Goal: Transaction & Acquisition: Purchase product/service

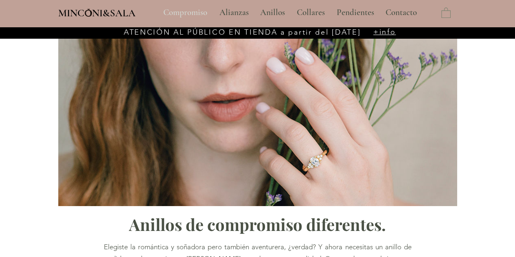
click at [186, 10] on p "Compromiso" at bounding box center [185, 12] width 52 height 20
type input "**********"
select select "**********"
click at [175, 13] on p "Compromiso" at bounding box center [185, 12] width 52 height 20
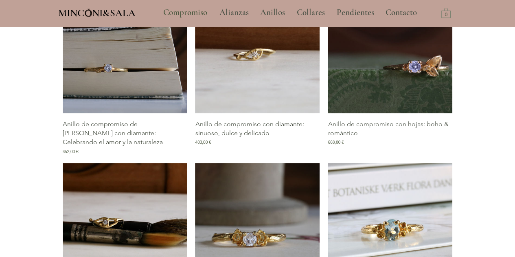
scroll to position [407, 0]
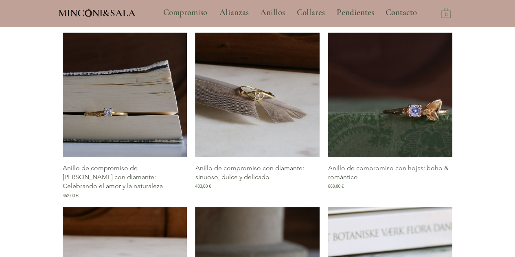
click at [278, 120] on img "Galería de Anillo de compromiso con diamante: sinuoso, dulce y delicado" at bounding box center [257, 95] width 125 height 125
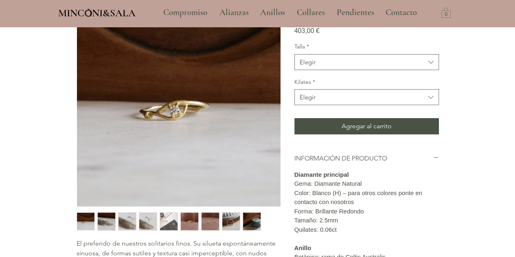
scroll to position [81, 0]
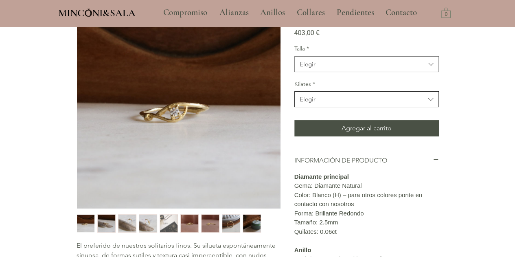
click at [318, 103] on span "Elegir" at bounding box center [362, 99] width 125 height 9
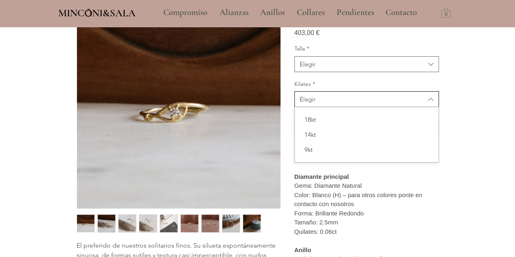
click at [318, 103] on span "Elegir" at bounding box center [362, 99] width 125 height 9
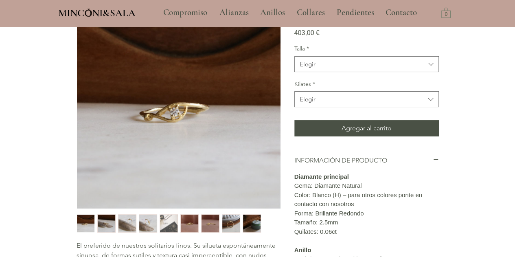
click at [338, 72] on div "Talla * Elegir" at bounding box center [366, 58] width 145 height 27
click at [342, 68] on span "Elegir" at bounding box center [362, 64] width 125 height 9
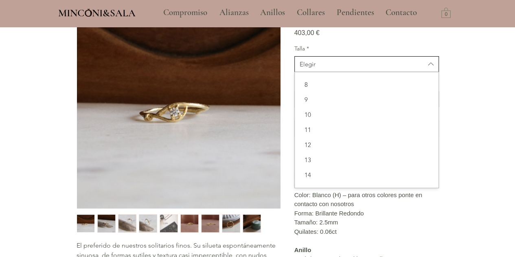
click at [342, 68] on span "Elegir" at bounding box center [362, 64] width 125 height 9
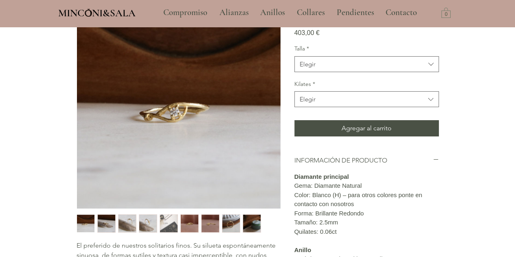
click at [361, 37] on div "403,00 € Precio" at bounding box center [366, 28] width 145 height 17
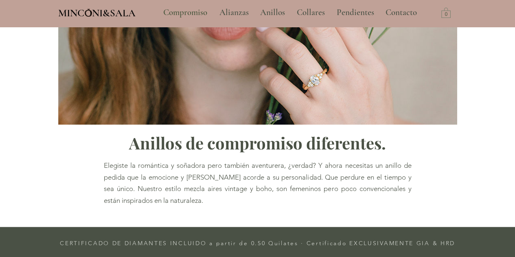
scroll to position [395, 0]
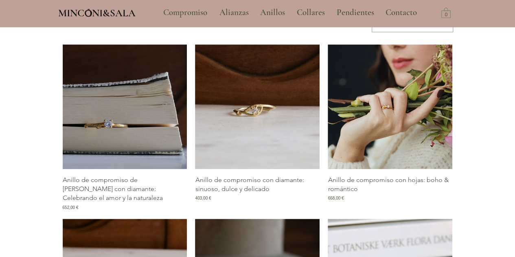
click at [410, 122] on img "Galería de Anillo de compromiso con hojas: boho & romántico" at bounding box center [390, 106] width 125 height 125
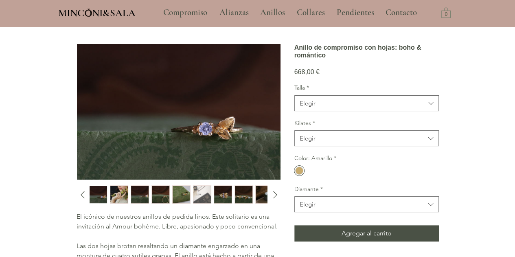
scroll to position [81, 0]
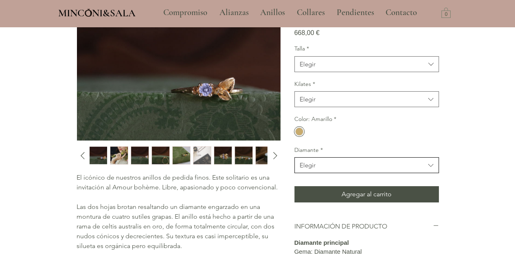
click at [343, 169] on span "Elegir" at bounding box center [362, 165] width 125 height 9
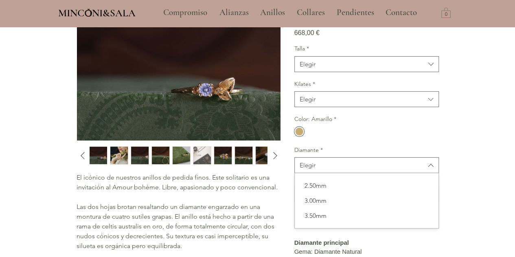
click at [429, 138] on div "Color: Amarillo *" at bounding box center [366, 126] width 145 height 22
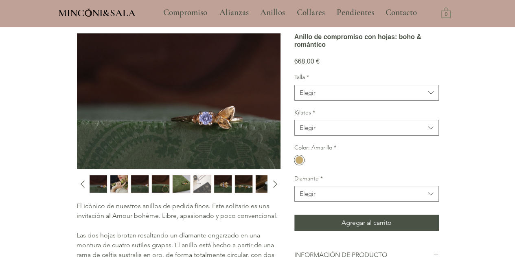
scroll to position [41, 0]
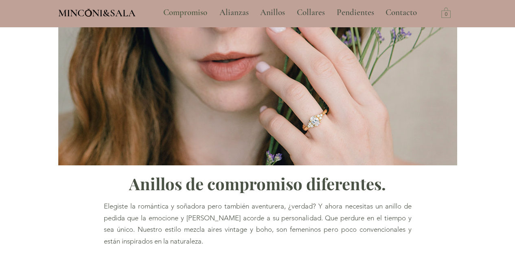
type input "**********"
select select "**********"
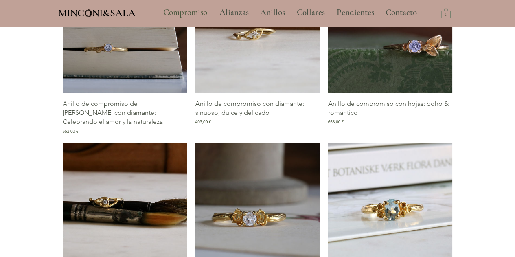
scroll to position [517, 0]
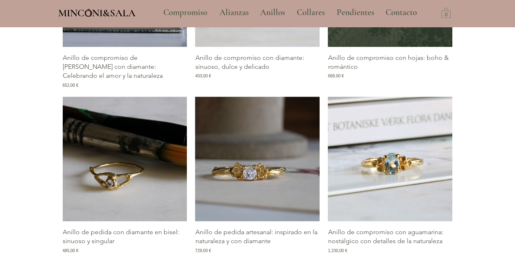
click at [157, 146] on img "Galería de Anillo de pedida con diamante en bisel: sinuoso y singular" at bounding box center [125, 158] width 125 height 125
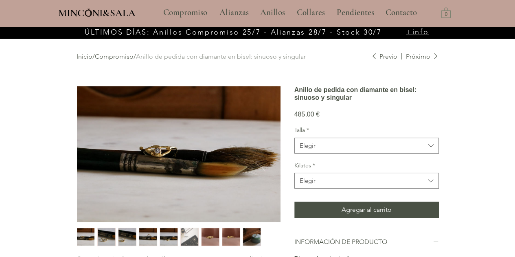
click at [190, 153] on img "main content" at bounding box center [179, 154] width 204 height 136
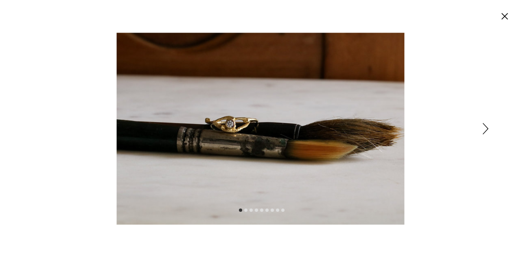
click at [485, 129] on icon "Siguiente" at bounding box center [486, 128] width 6 height 11
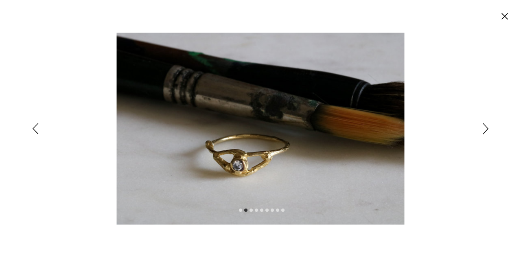
click at [485, 129] on icon "Siguiente" at bounding box center [486, 128] width 6 height 11
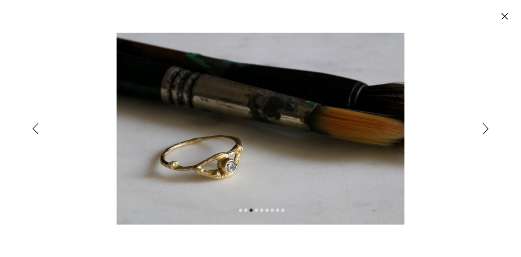
click at [485, 129] on icon "Siguiente" at bounding box center [486, 128] width 6 height 11
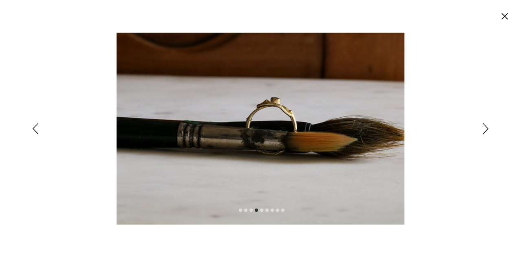
click at [485, 129] on icon "Siguiente" at bounding box center [486, 128] width 6 height 11
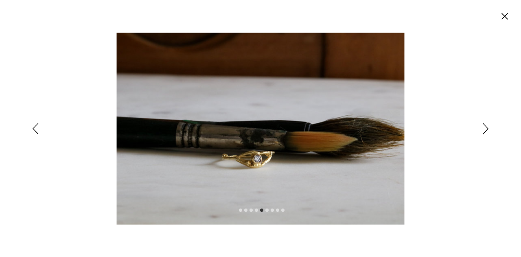
click at [259, 156] on img "Expanded image viewer" at bounding box center [261, 129] width 288 height 192
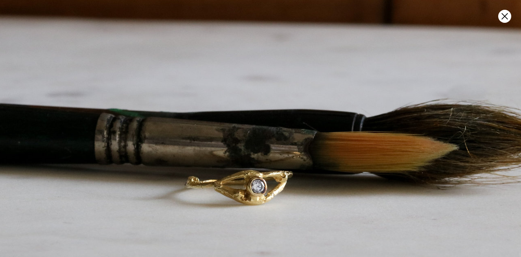
click at [256, 158] on img "Expanded image viewer" at bounding box center [264, 125] width 576 height 383
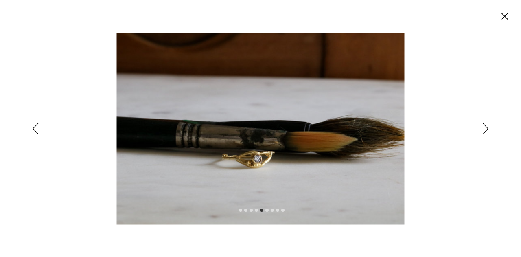
click at [509, 19] on circle "Cerrar" at bounding box center [504, 16] width 13 height 13
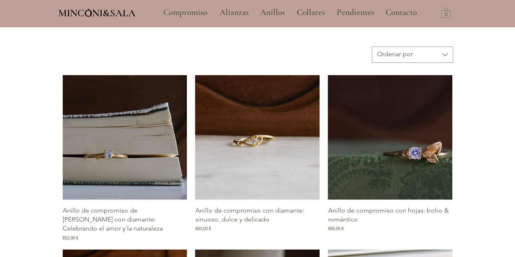
scroll to position [365, 0]
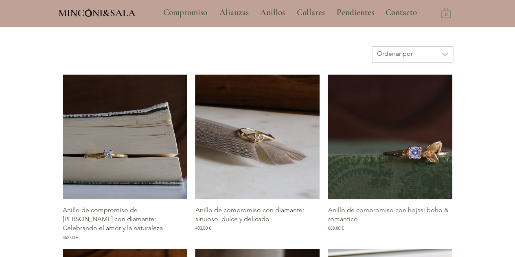
click at [257, 128] on img "Galería de Anillo de compromiso con diamante: sinuoso, dulce y delicado" at bounding box center [257, 136] width 125 height 125
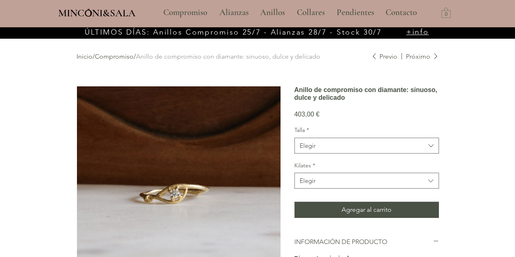
click at [180, 193] on img "main content" at bounding box center [179, 188] width 204 height 204
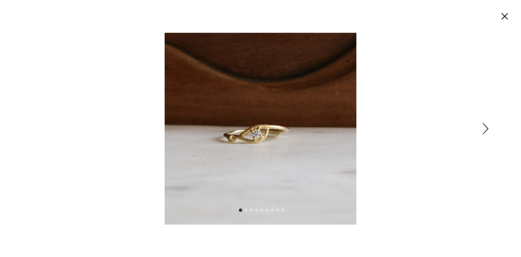
click at [261, 140] on img "Expanded image viewer" at bounding box center [261, 129] width 192 height 192
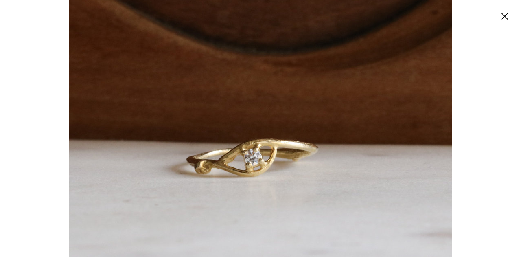
click at [475, 116] on div "Expanded image viewer" at bounding box center [260, 128] width 521 height 257
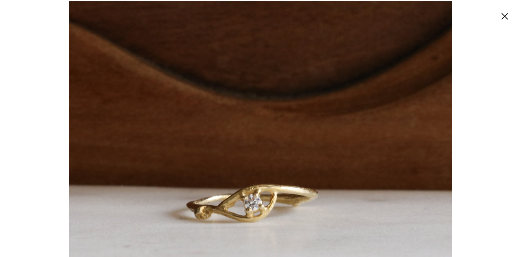
click at [501, 13] on circle "Cerrar" at bounding box center [504, 16] width 13 height 13
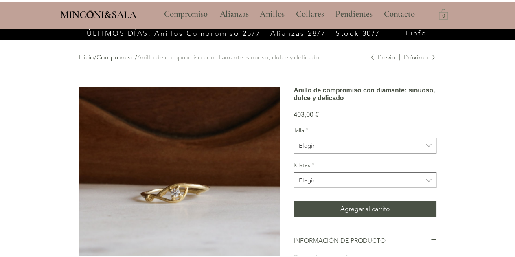
scroll to position [27, 0]
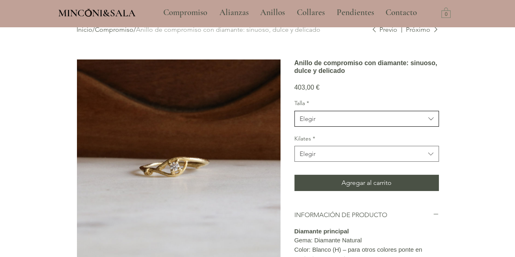
click at [375, 127] on button "Elegir" at bounding box center [366, 119] width 145 height 16
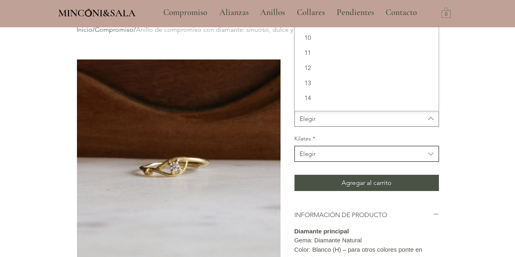
click at [370, 162] on button "Elegir" at bounding box center [366, 154] width 145 height 16
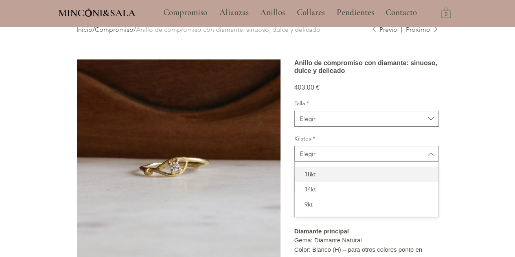
click at [359, 178] on span "18kt" at bounding box center [367, 174] width 134 height 9
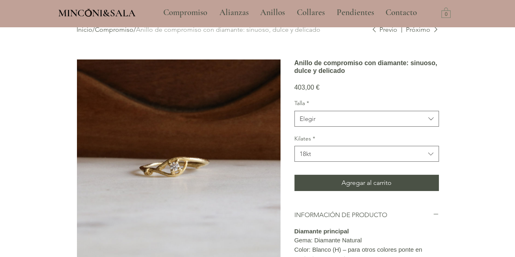
click at [453, 158] on div "Inicio / Compromiso / Anillo de compromiso con diamante: sinuoso, dulce y delic…" at bounding box center [257, 250] width 399 height 499
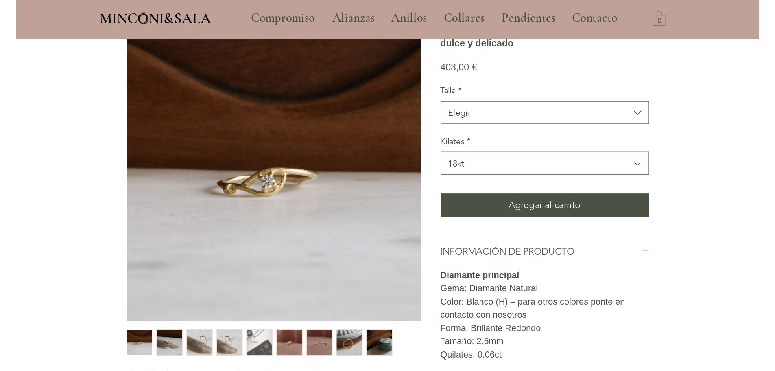
scroll to position [68, 0]
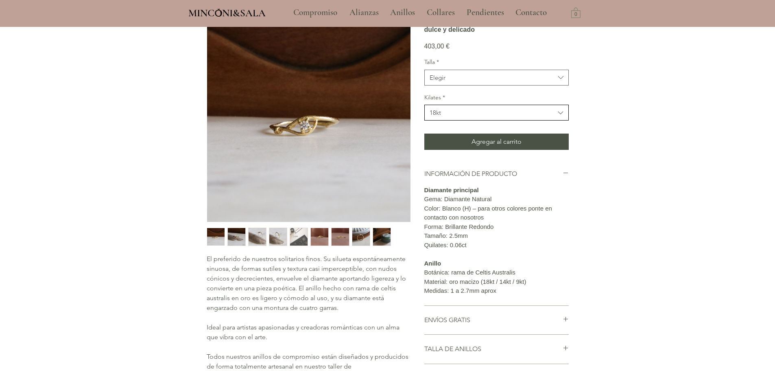
click at [508, 120] on button "18kt" at bounding box center [497, 113] width 145 height 16
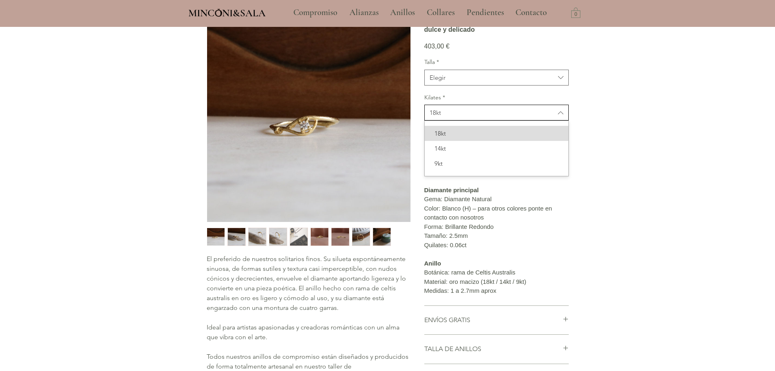
click at [508, 120] on button "18kt" at bounding box center [497, 113] width 145 height 16
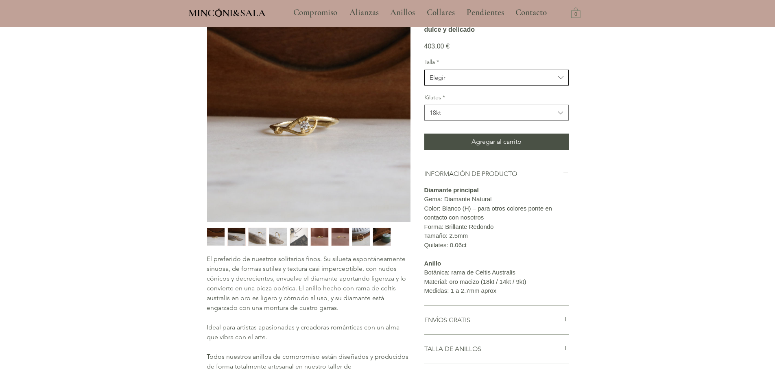
click at [503, 82] on span "Elegir" at bounding box center [492, 77] width 125 height 9
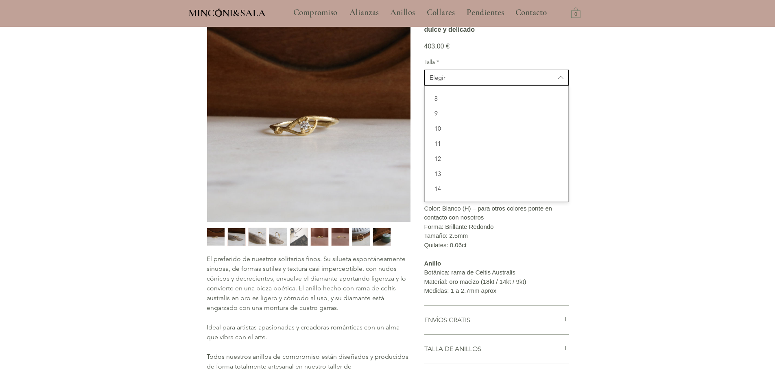
click at [503, 82] on span "Elegir" at bounding box center [492, 77] width 125 height 9
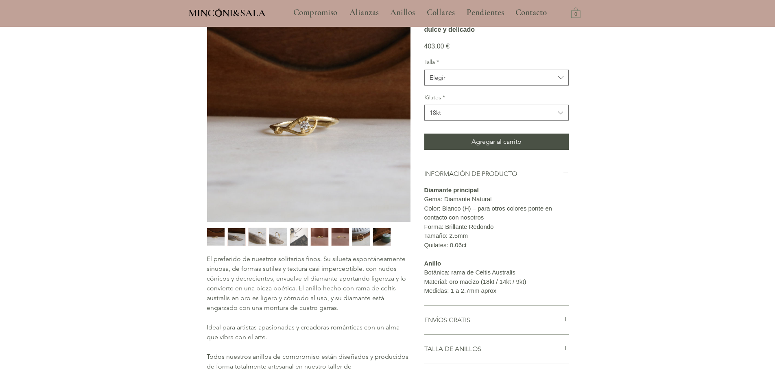
click at [515, 162] on div "Inicio / Compromiso / Anillo de compromiso con diamante: sinuoso, dulce y delic…" at bounding box center [387, 209] width 399 height 499
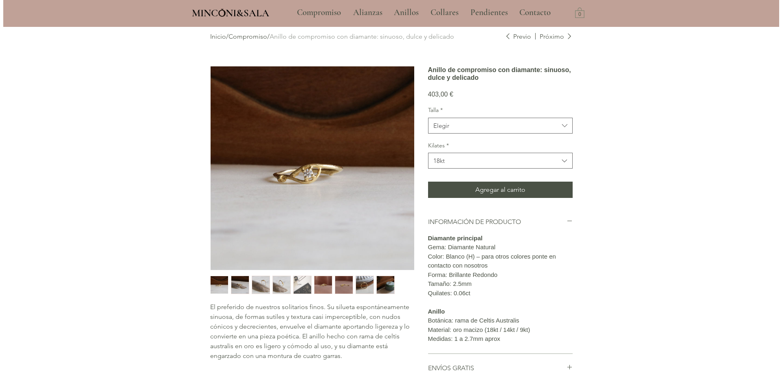
scroll to position [0, 0]
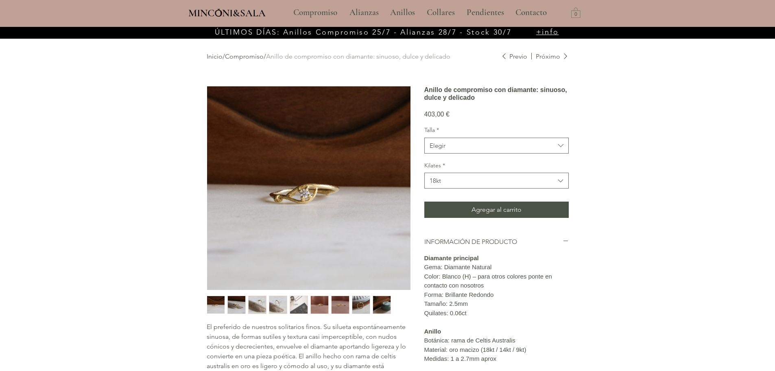
click at [302, 183] on img "main content" at bounding box center [309, 188] width 204 height 204
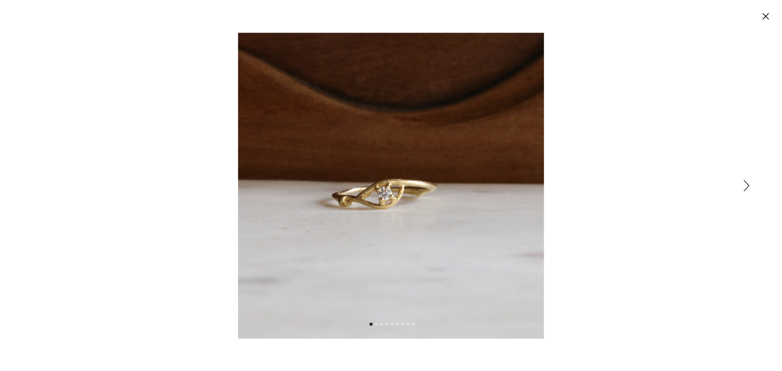
click at [515, 186] on div "Expanded image viewer" at bounding box center [391, 185] width 782 height 371
click at [515, 185] on icon "Siguiente" at bounding box center [746, 185] width 6 height 11
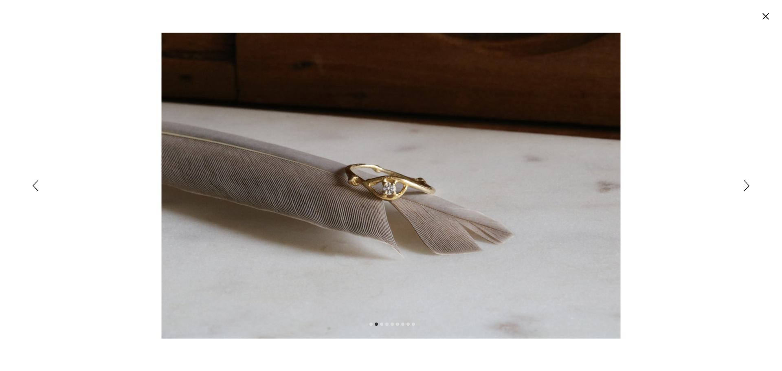
click at [515, 186] on icon "Siguiente" at bounding box center [746, 185] width 6 height 11
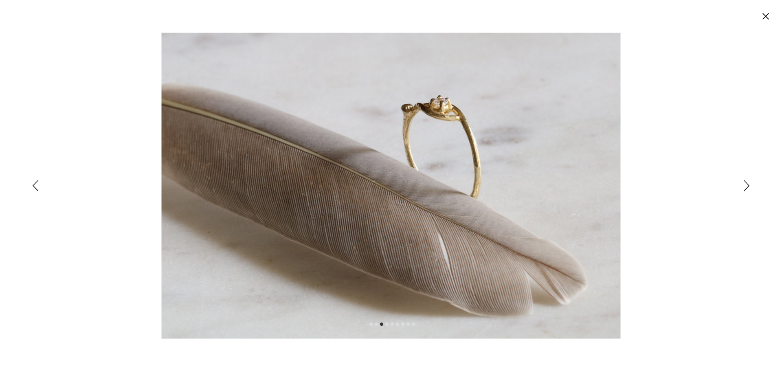
click at [515, 188] on div "Expanded image viewer" at bounding box center [391, 185] width 782 height 371
click at [515, 19] on icon "Cerrar" at bounding box center [765, 16] width 7 height 7
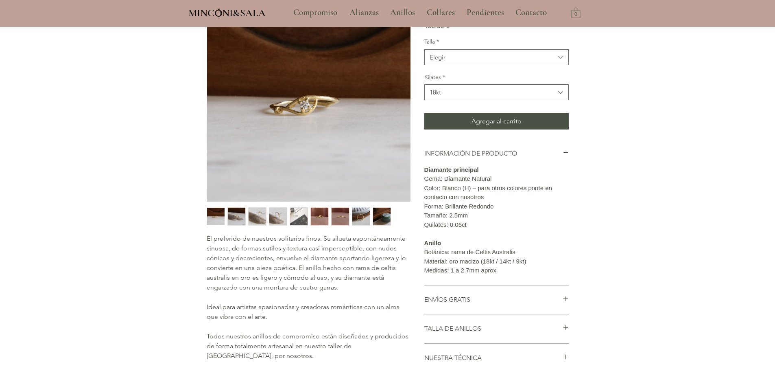
scroll to position [108, 0]
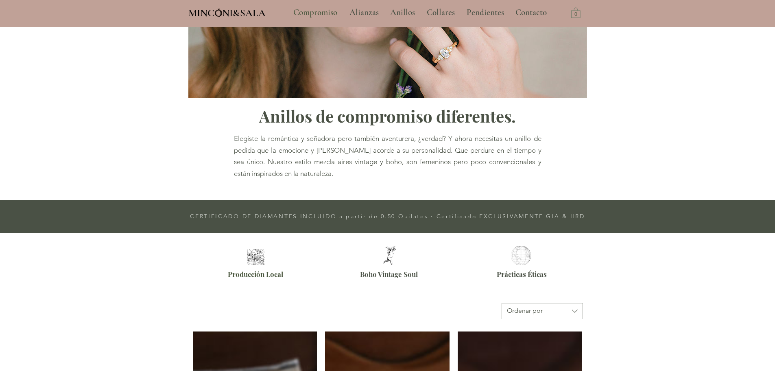
scroll to position [339, 0]
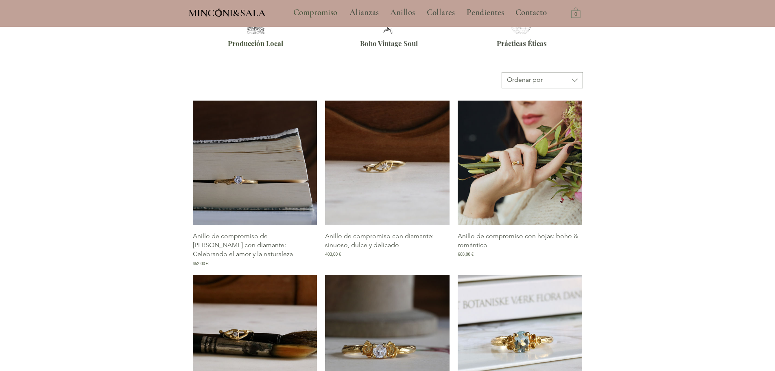
click at [515, 173] on img "Galería de Anillo de compromiso con hojas: boho & romántico" at bounding box center [520, 163] width 125 height 125
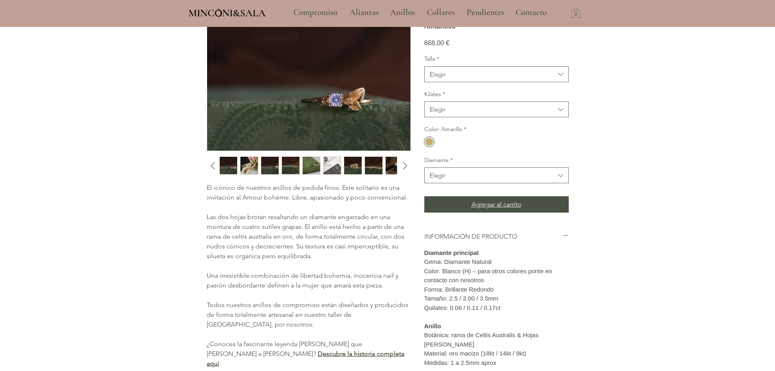
scroll to position [81, 0]
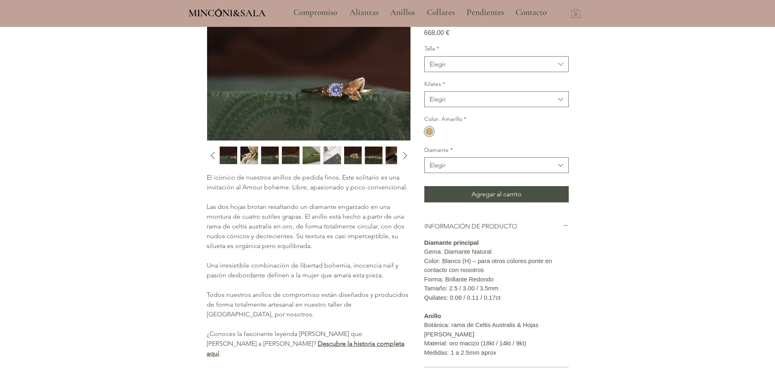
click at [339, 88] on img "main content" at bounding box center [309, 73] width 204 height 136
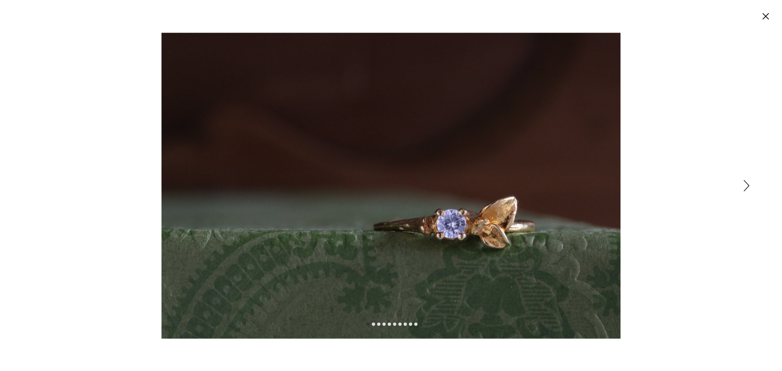
click at [515, 184] on icon "Siguiente" at bounding box center [746, 185] width 6 height 11
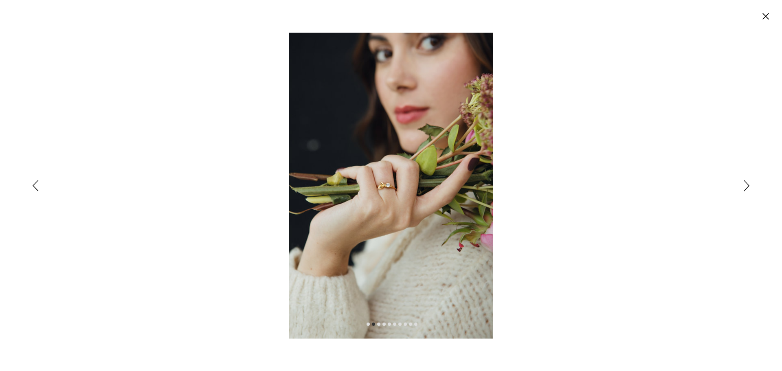
click at [515, 184] on icon "Siguiente" at bounding box center [746, 185] width 6 height 11
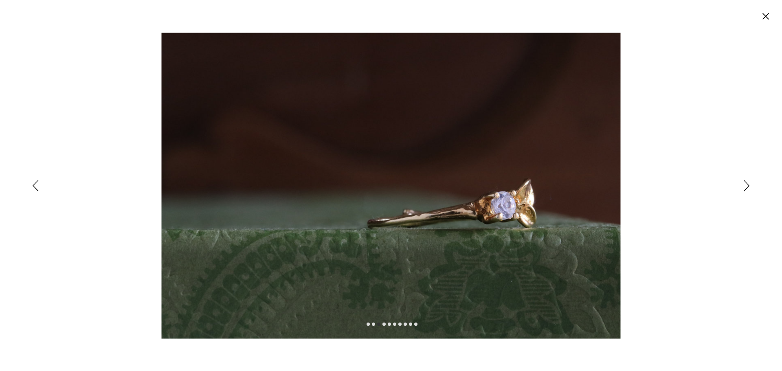
click at [515, 17] on circle "Cerrar" at bounding box center [765, 16] width 13 height 13
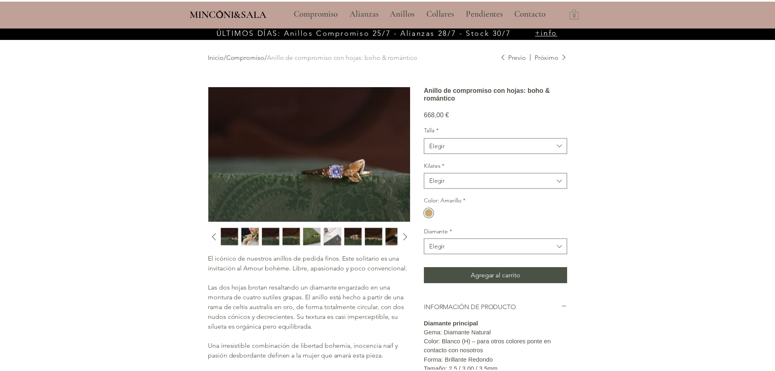
scroll to position [27, 0]
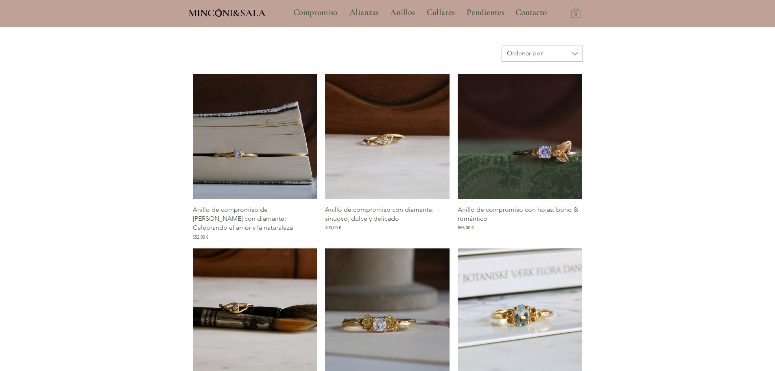
scroll to position [380, 0]
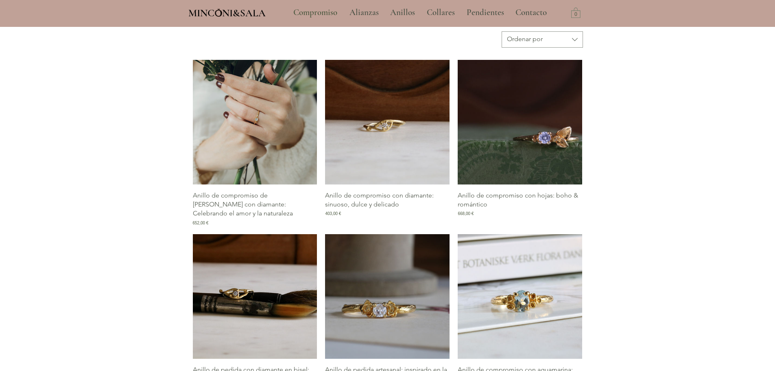
click at [269, 130] on img "Galería de Anillo de compromiso de rama con diamante: Celebrando el amor y la n…" at bounding box center [255, 122] width 125 height 125
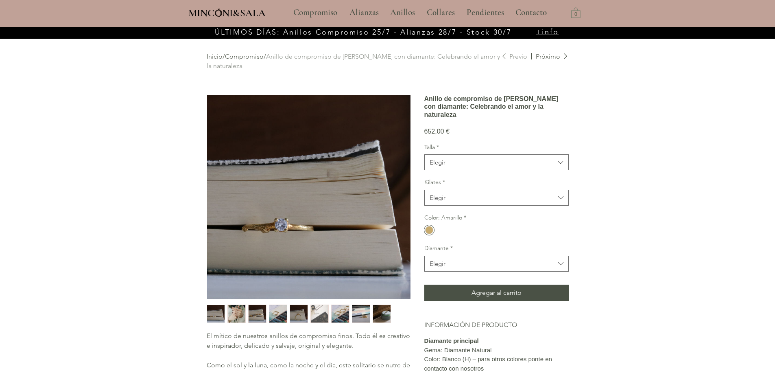
click at [282, 221] on img "main content" at bounding box center [309, 197] width 204 height 204
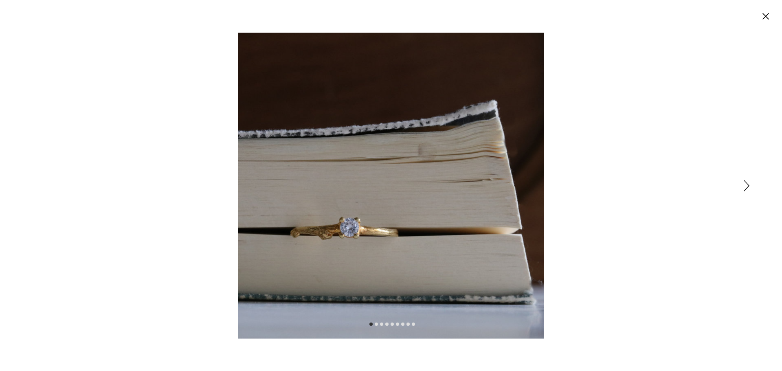
click at [515, 18] on circle "Cerrar" at bounding box center [765, 16] width 13 height 13
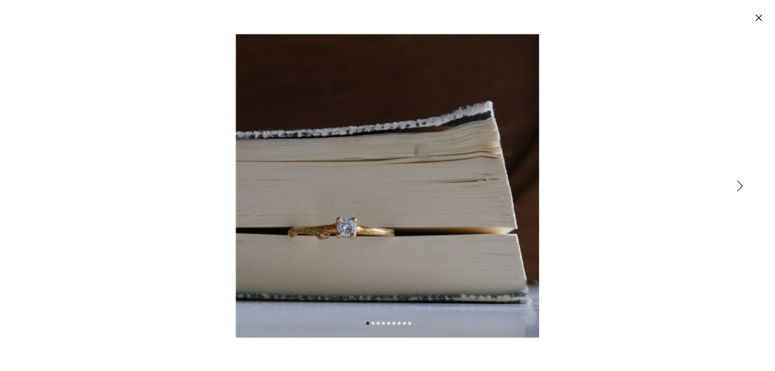
scroll to position [27, 0]
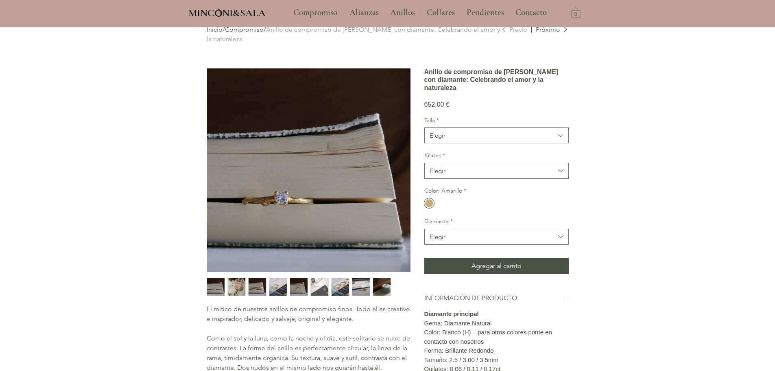
click at [232, 256] on img "2 / 9" at bounding box center [237, 287] width 18 height 18
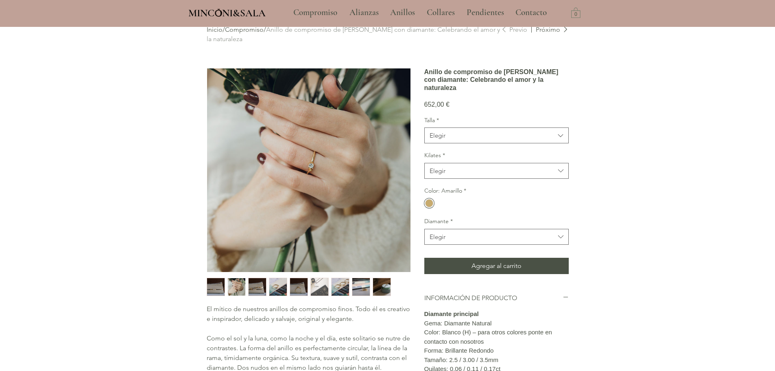
click at [257, 256] on img "3 / 9" at bounding box center [258, 287] width 18 height 18
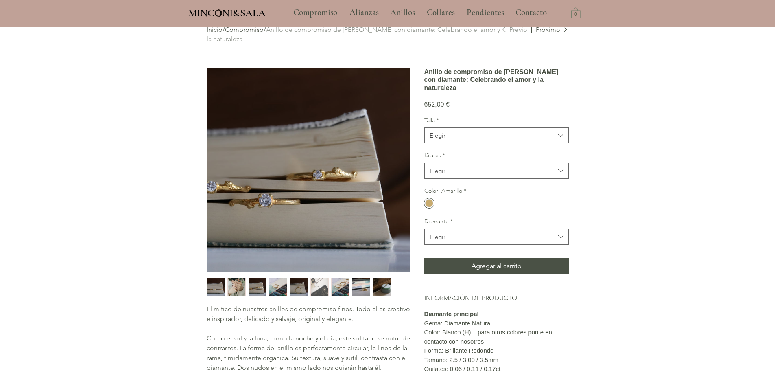
click at [278, 256] on img "4 / 9" at bounding box center [278, 287] width 18 height 18
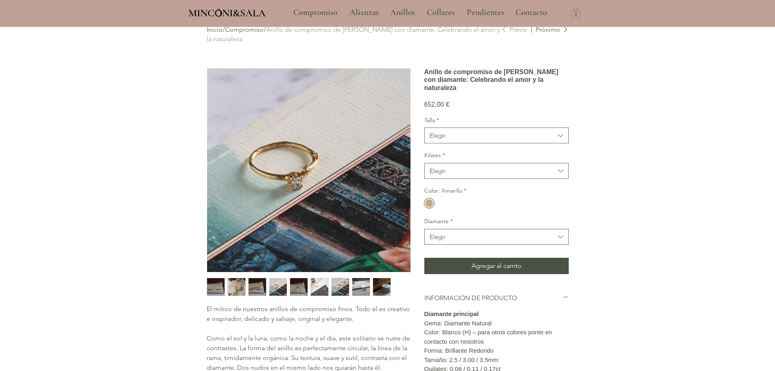
click at [323, 256] on img "6 / 9" at bounding box center [320, 287] width 18 height 18
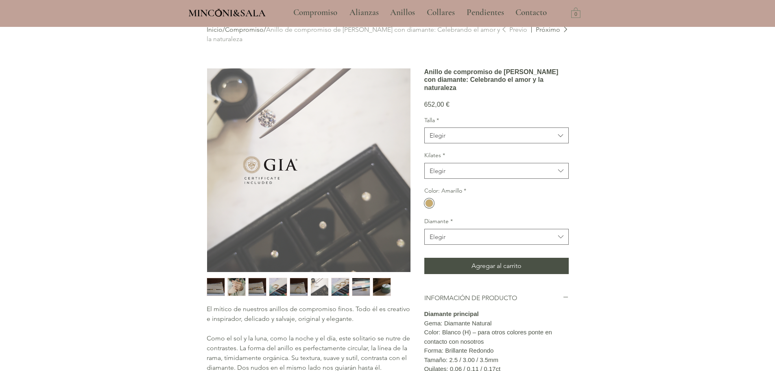
click at [343, 256] on img "7 / 9" at bounding box center [341, 287] width 18 height 18
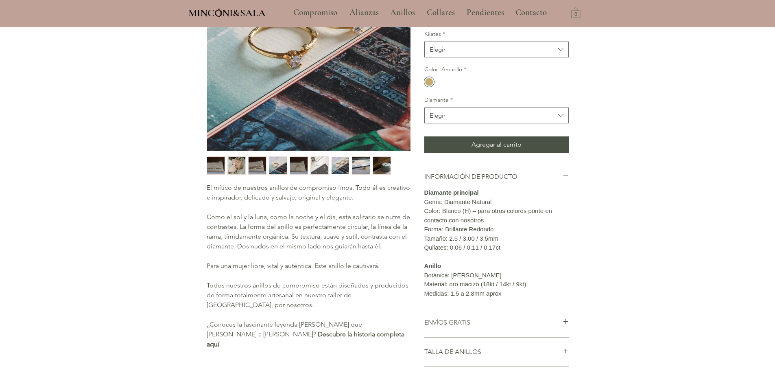
scroll to position [149, 0]
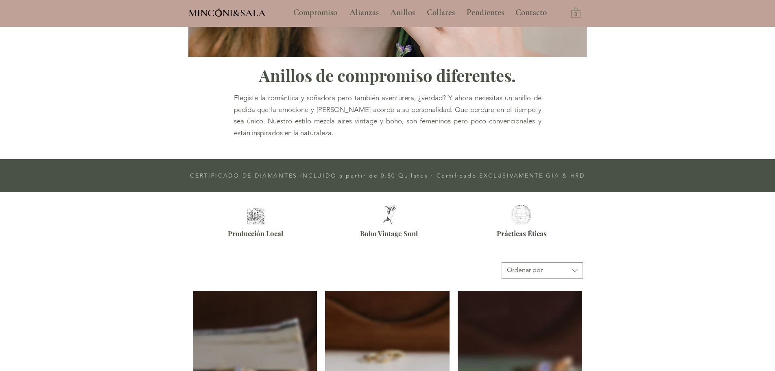
scroll to position [339, 0]
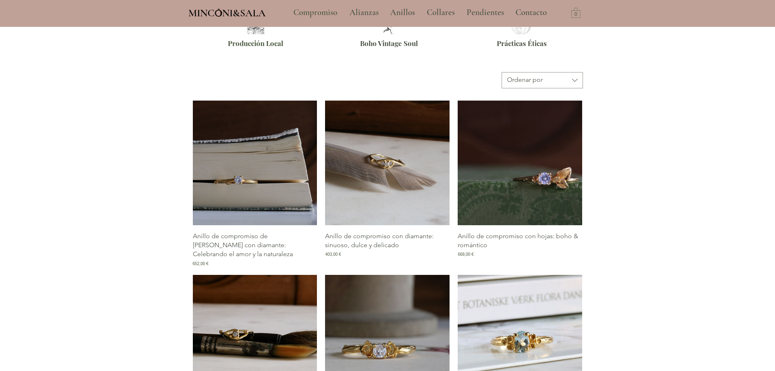
click at [396, 173] on img "Galería de Anillo de compromiso con diamante: sinuoso, dulce y delicado" at bounding box center [387, 163] width 125 height 125
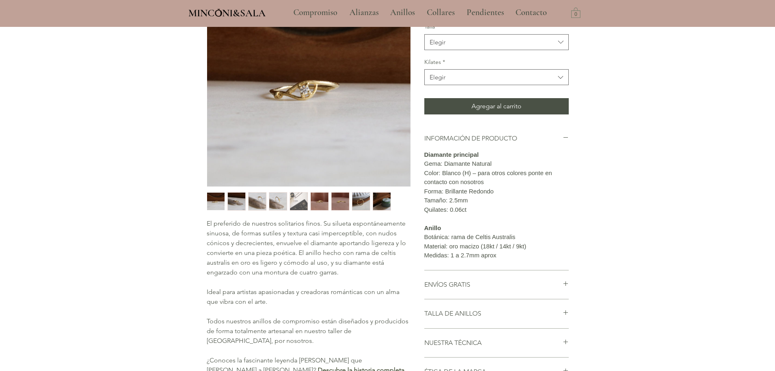
scroll to position [163, 0]
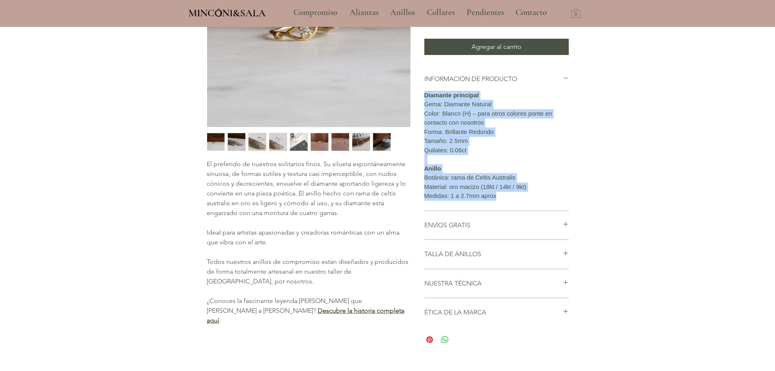
drag, startPoint x: 502, startPoint y: 230, endPoint x: 425, endPoint y: 122, distance: 133.1
click at [425, 122] on div "Diamante principal Gema: Diamante Natural Color: Blanco (H) – para otros colore…" at bounding box center [497, 146] width 145 height 110
copy div "Diamante principal Gema: Diamante Natural Color: Blanco (H) – para otros colore…"
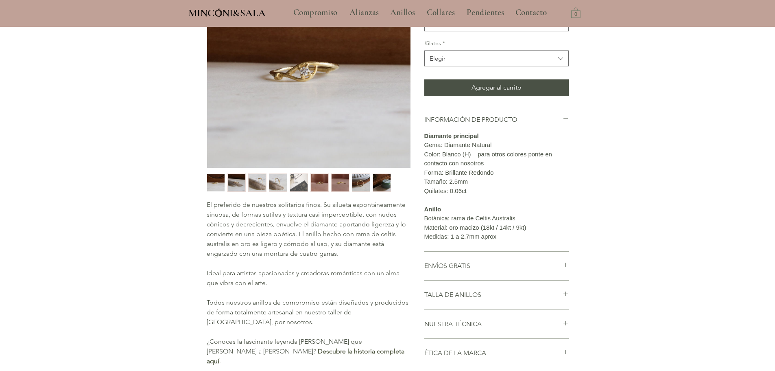
click at [515, 204] on div "main content" at bounding box center [387, 160] width 775 height 511
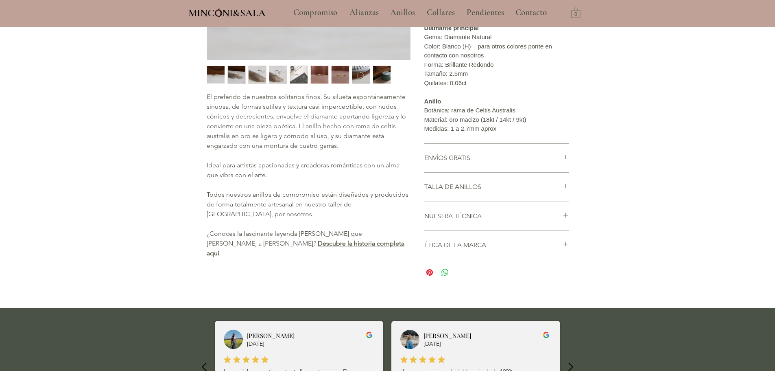
scroll to position [244, 0]
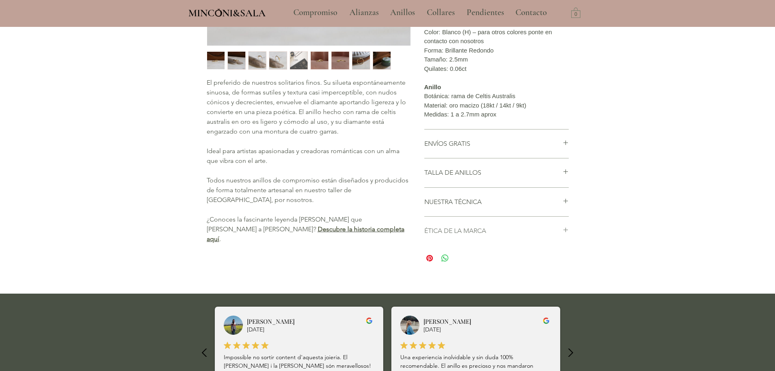
click at [515, 233] on icon "main content" at bounding box center [566, 230] width 6 height 6
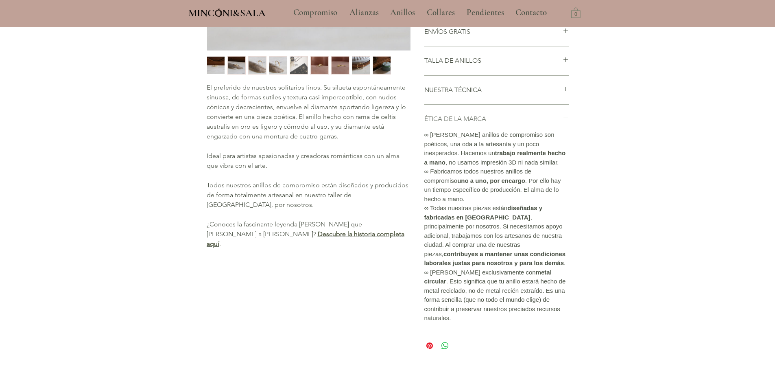
scroll to position [280, 0]
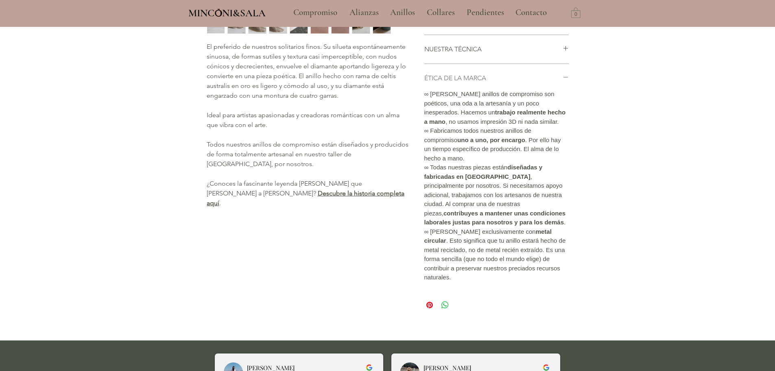
click at [515, 80] on icon "main content" at bounding box center [566, 77] width 6 height 6
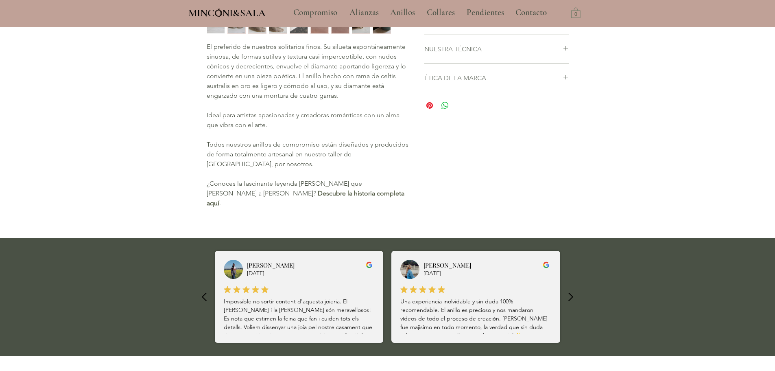
click at [515, 51] on icon "main content" at bounding box center [566, 48] width 6 height 6
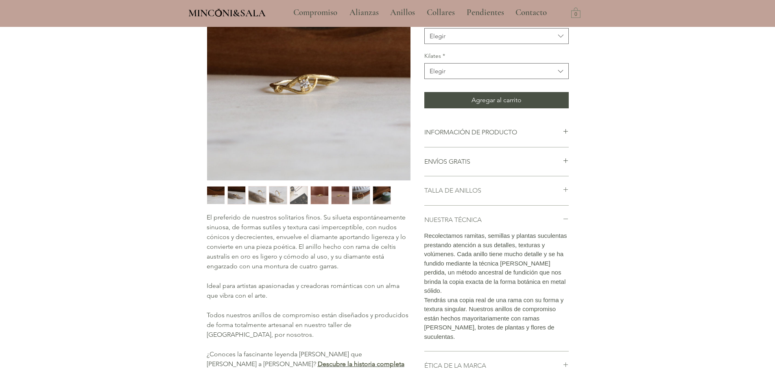
scroll to position [128, 0]
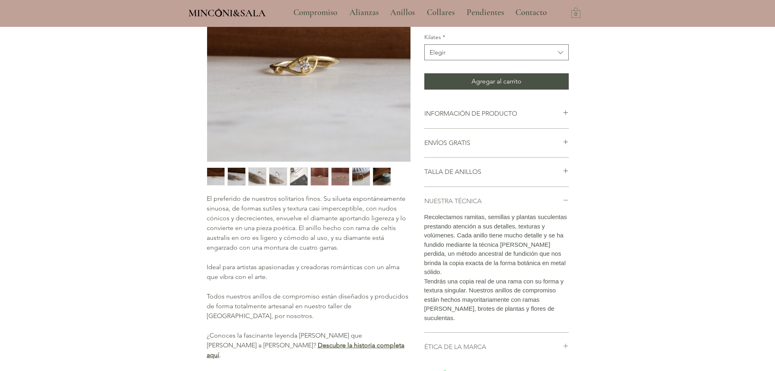
click at [515, 203] on icon "main content" at bounding box center [566, 200] width 6 height 6
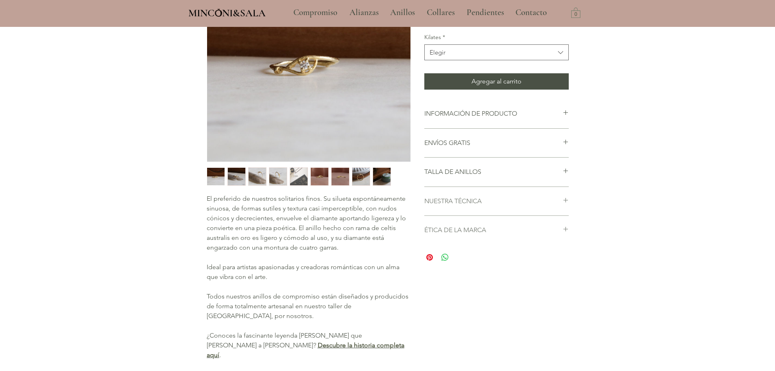
click at [515, 186] on li "TALLA DE ANILLOS Es muy dificil acertar a la primera con la talla del anillo, p…" at bounding box center [497, 172] width 145 height 29
click at [515, 176] on h2 "TALLA DE ANILLOS" at bounding box center [494, 171] width 138 height 9
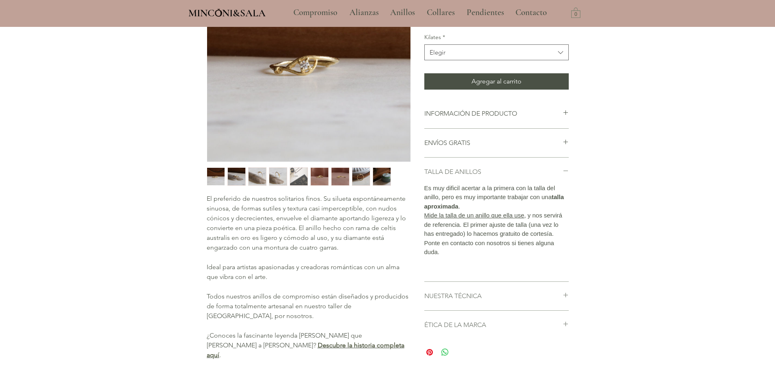
scroll to position [140, 0]
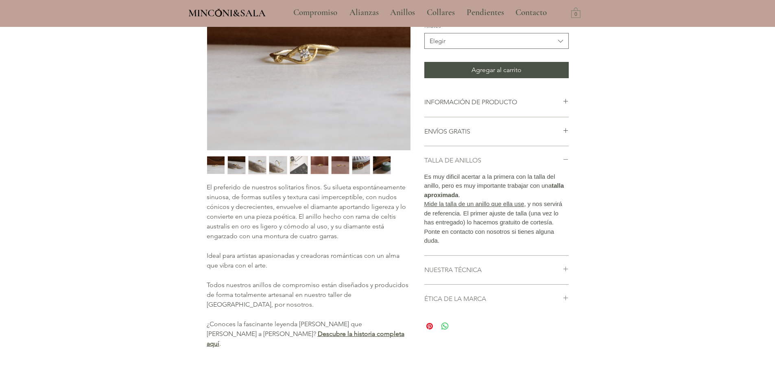
click at [515, 165] on div "main content" at bounding box center [566, 160] width 6 height 9
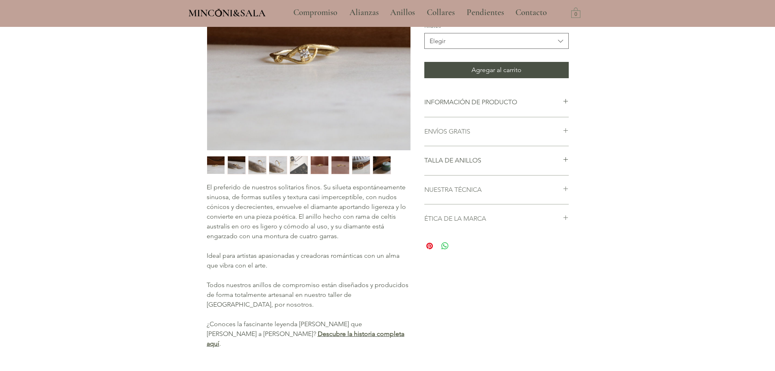
click at [515, 136] on h2 "ENVÍOS GRATIS" at bounding box center [494, 131] width 138 height 9
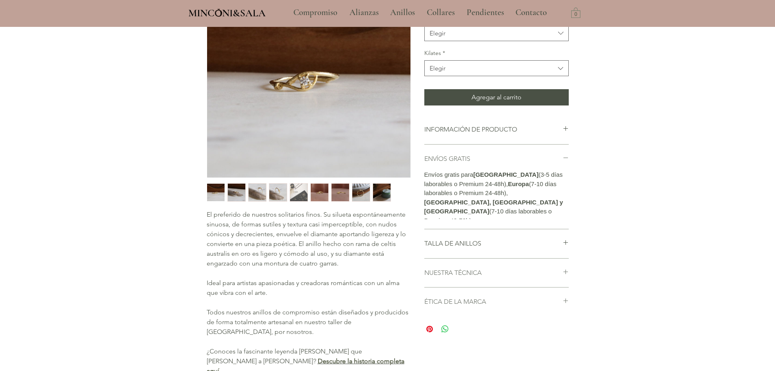
scroll to position [111, 0]
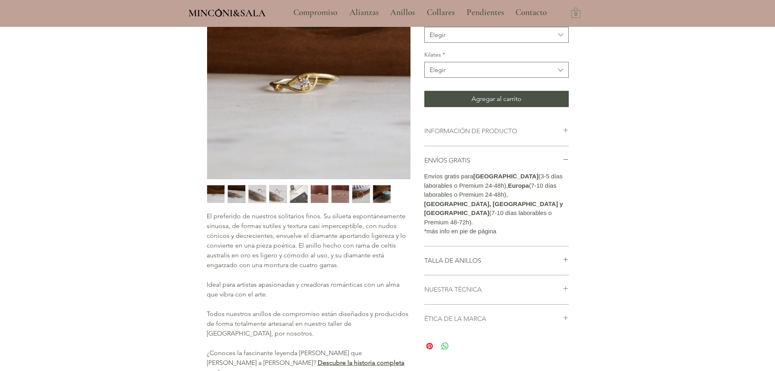
click at [515, 136] on h2 "INFORMACIÓN DE PRODUCTO" at bounding box center [494, 131] width 138 height 9
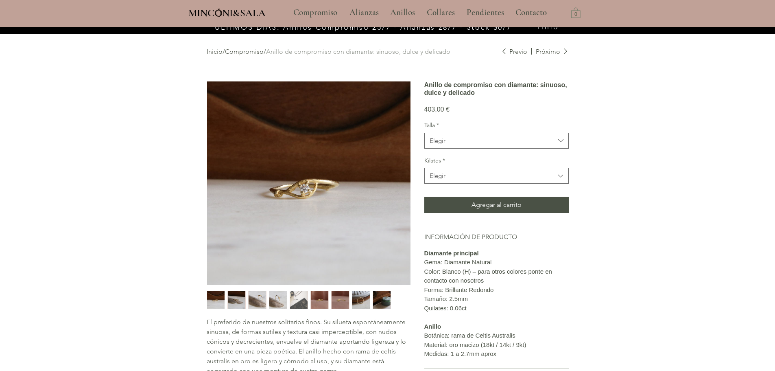
scroll to position [0, 0]
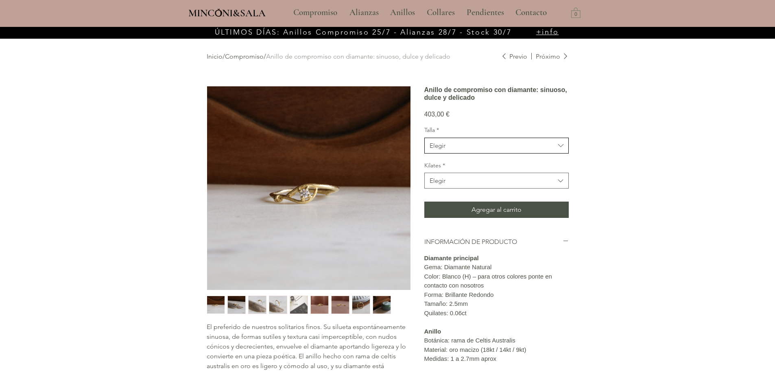
click at [515, 150] on span "Elegir" at bounding box center [492, 145] width 125 height 9
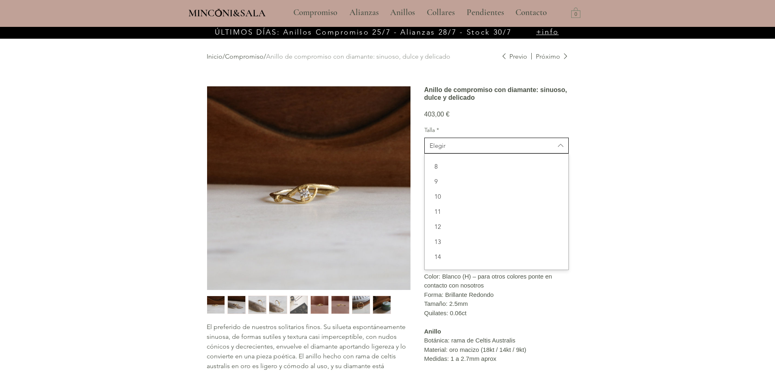
click at [515, 150] on span "Elegir" at bounding box center [492, 145] width 125 height 9
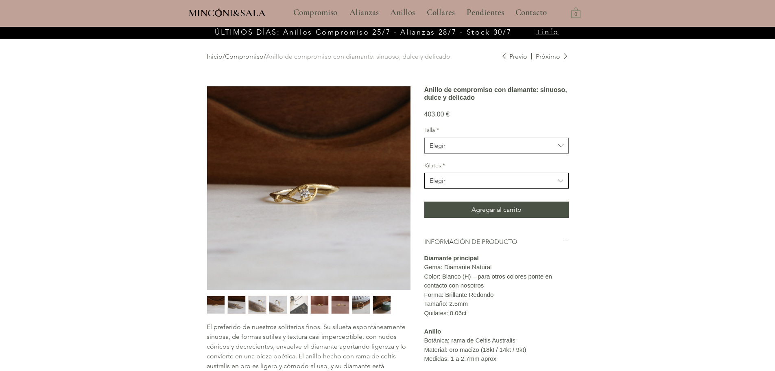
click at [515, 185] on span "Elegir" at bounding box center [492, 180] width 125 height 9
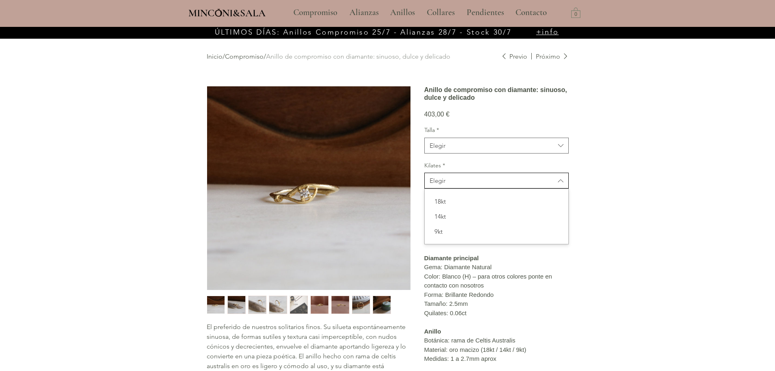
click at [515, 185] on span "Elegir" at bounding box center [492, 180] width 125 height 9
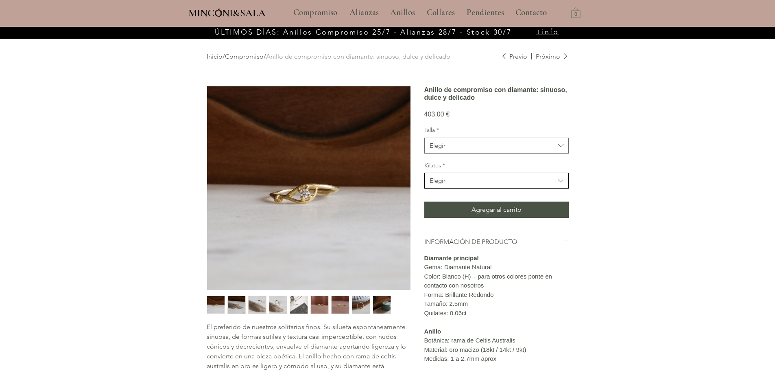
click at [515, 185] on span "Elegir" at bounding box center [492, 180] width 125 height 9
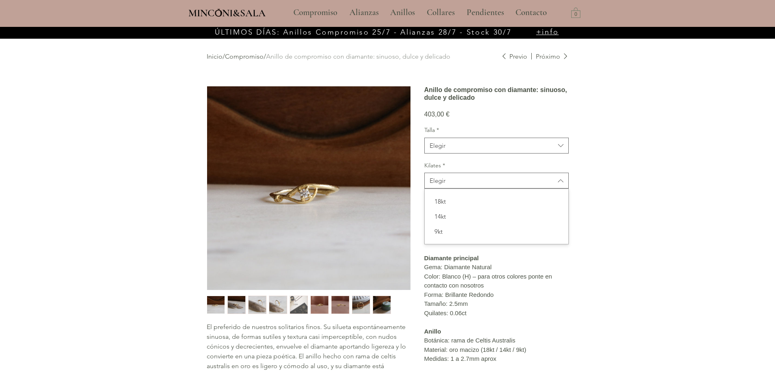
click at [515, 186] on div "Inicio / Compromiso / Anillo de compromiso con diamante: sinuoso, dulce y delic…" at bounding box center [387, 277] width 399 height 499
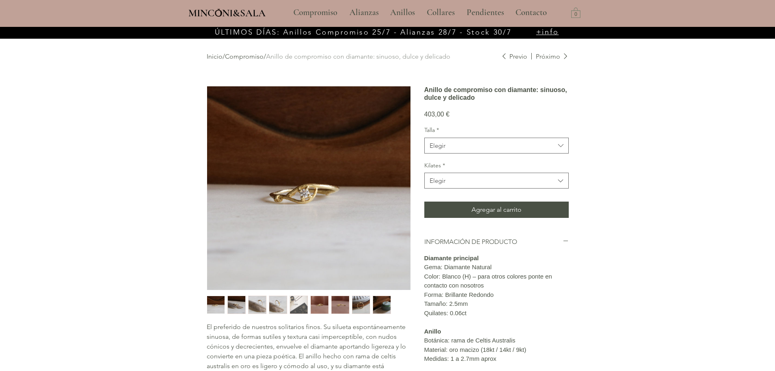
scroll to position [41, 0]
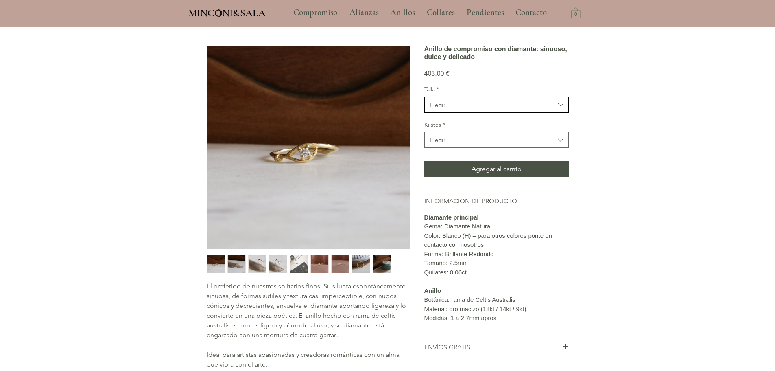
click at [443, 109] on div "Elegir" at bounding box center [438, 105] width 16 height 9
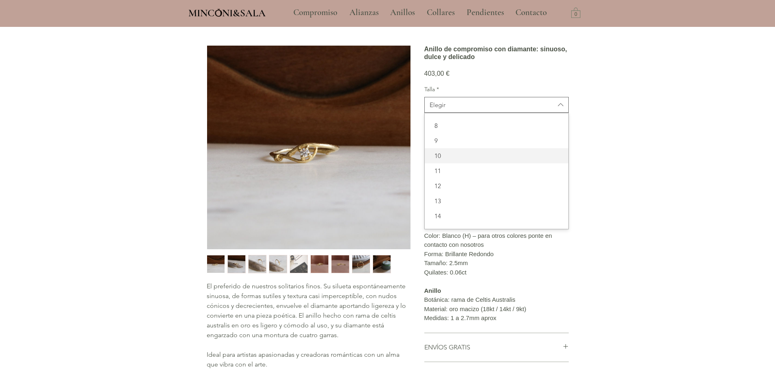
click at [449, 160] on span "10" at bounding box center [497, 155] width 134 height 9
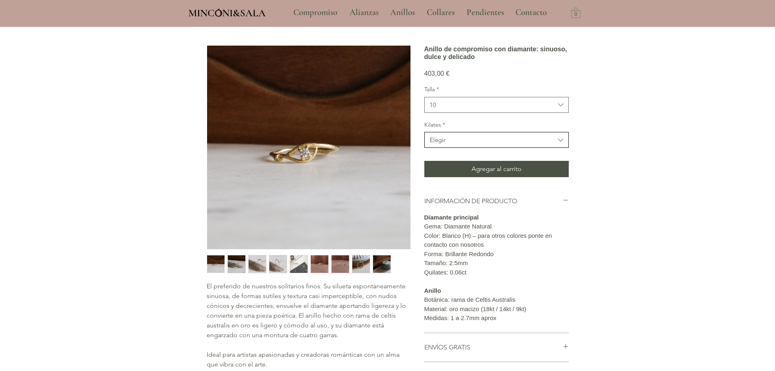
click at [461, 148] on button "Elegir" at bounding box center [497, 140] width 145 height 16
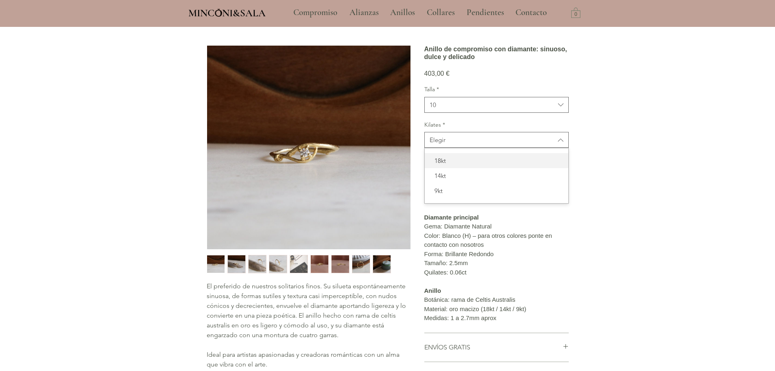
click at [460, 165] on span "18kt" at bounding box center [497, 160] width 134 height 9
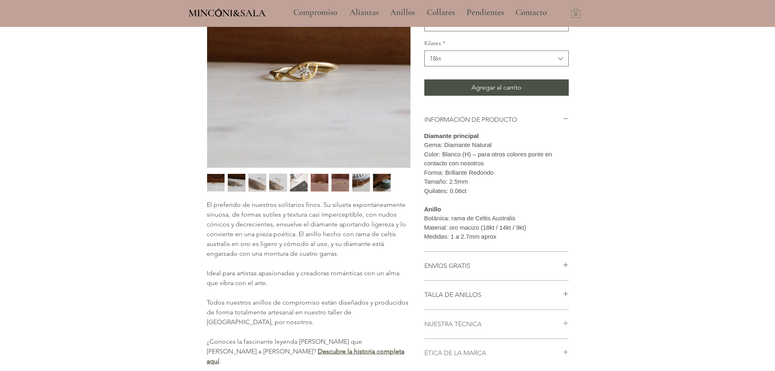
scroll to position [163, 0]
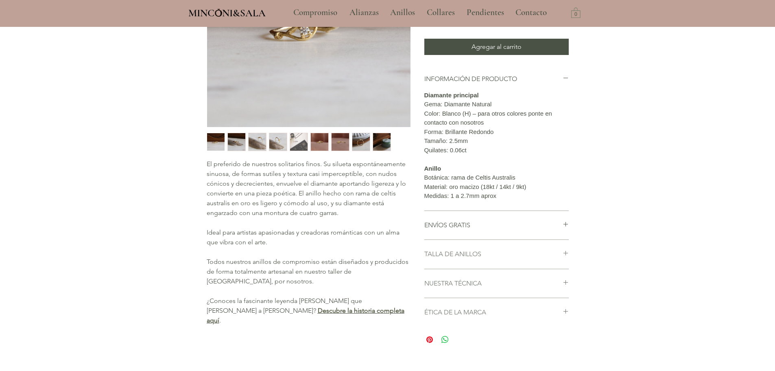
click at [515, 256] on icon "main content" at bounding box center [566, 253] width 6 height 6
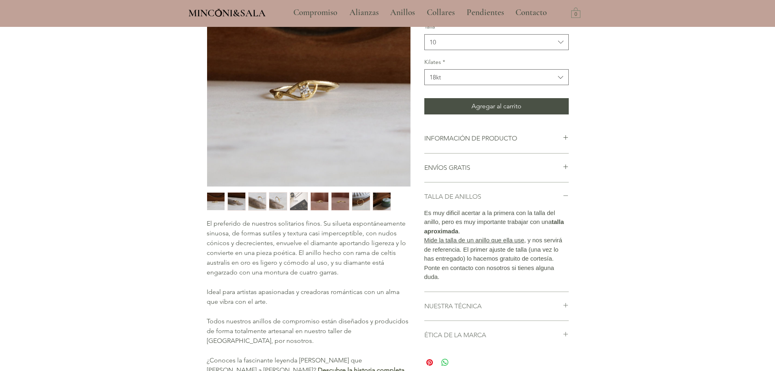
scroll to position [21, 0]
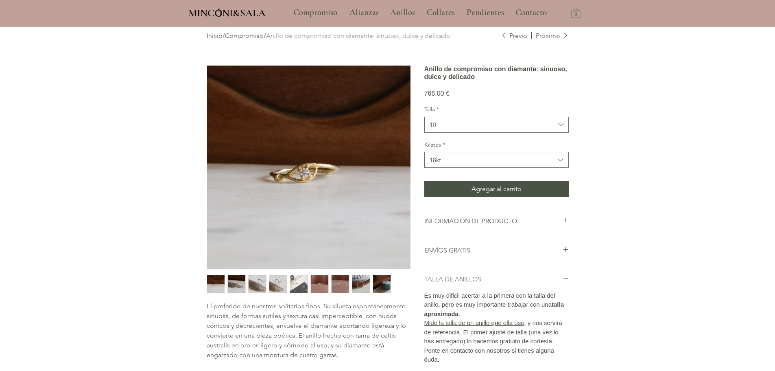
click at [261, 256] on img "3 / 9" at bounding box center [258, 284] width 18 height 18
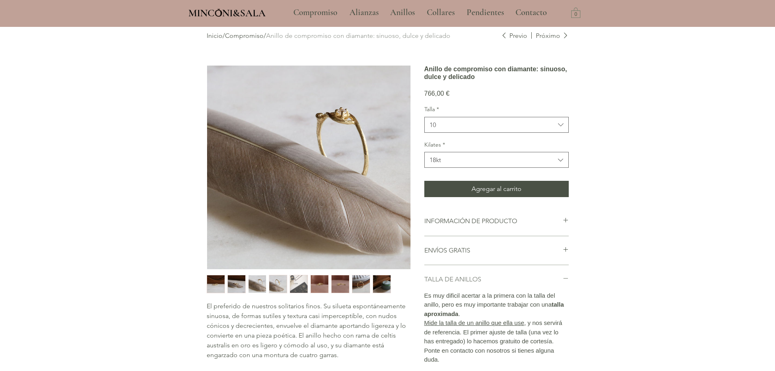
click at [243, 256] on img "2 / 9" at bounding box center [237, 284] width 18 height 18
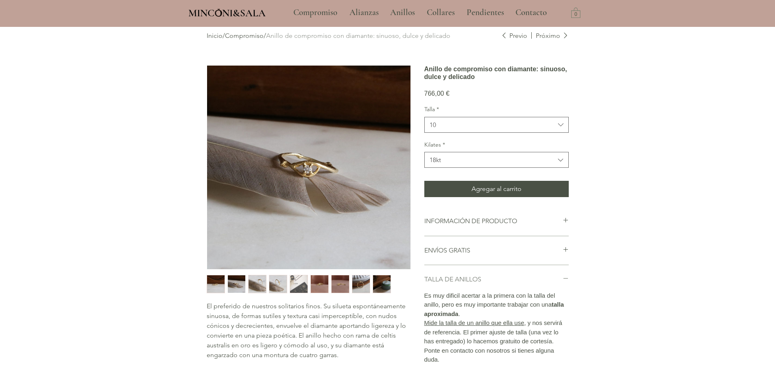
click at [215, 256] on img "1 / 9" at bounding box center [216, 284] width 18 height 18
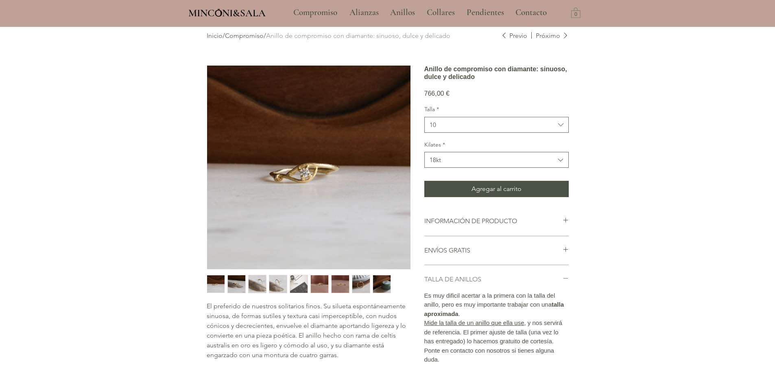
click at [303, 256] on img "5 / 9" at bounding box center [299, 284] width 18 height 18
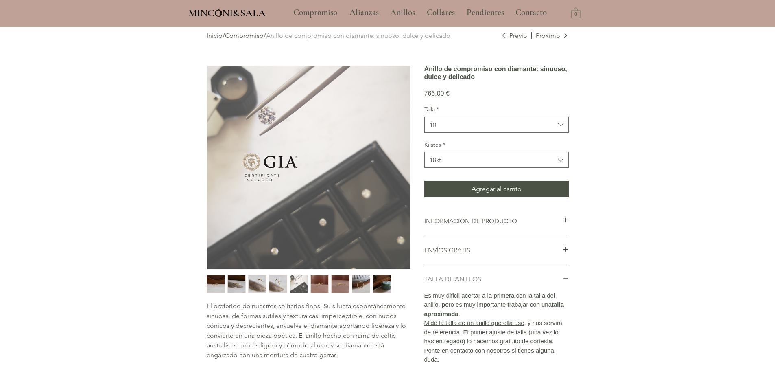
click at [322, 256] on img "6 / 9" at bounding box center [320, 284] width 18 height 18
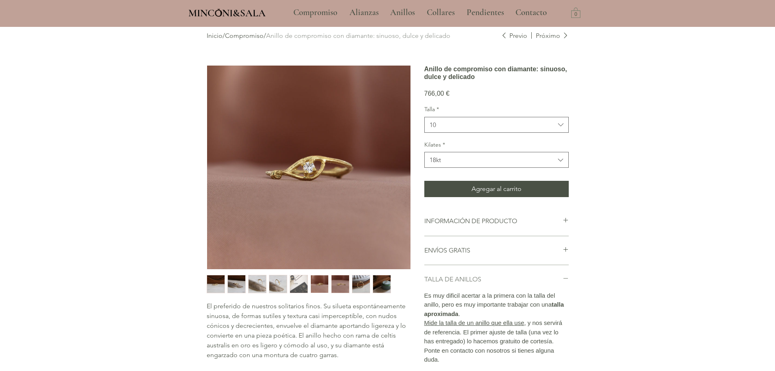
click at [341, 256] on img "7 / 9" at bounding box center [341, 284] width 18 height 18
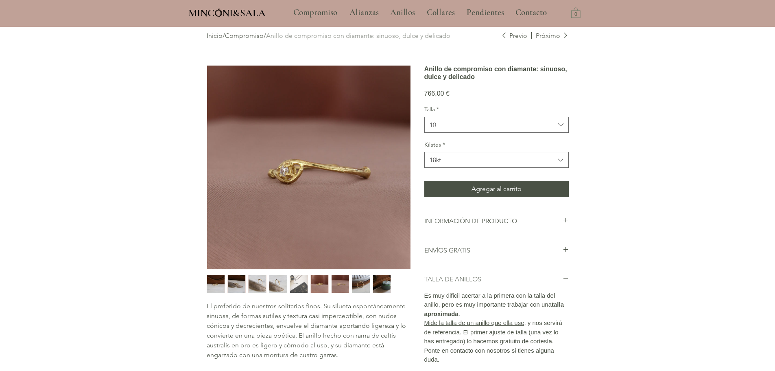
click at [359, 256] on img "8 / 9" at bounding box center [362, 284] width 18 height 18
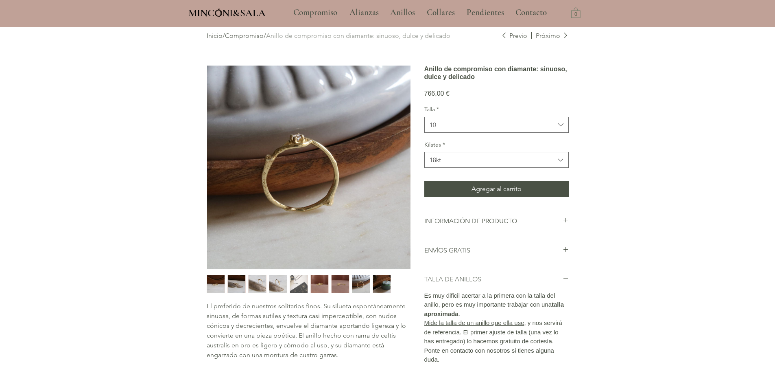
click at [384, 256] on img "9 / 9" at bounding box center [382, 284] width 18 height 18
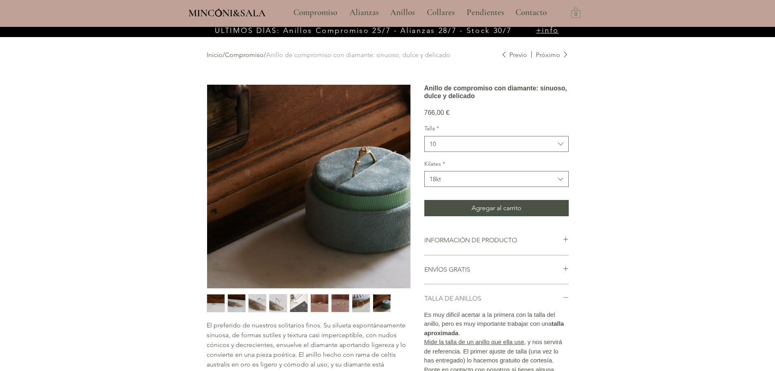
scroll to position [0, 0]
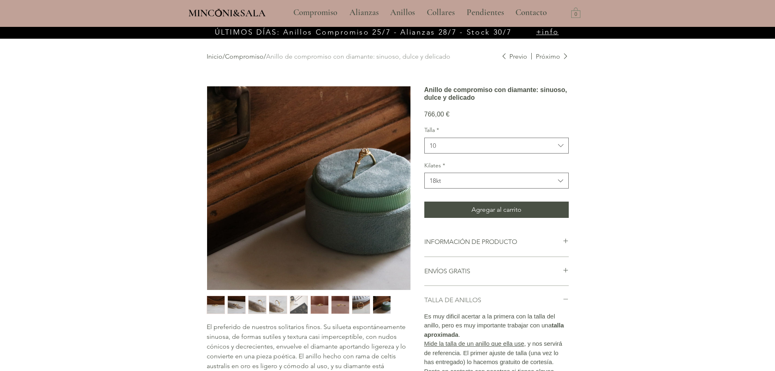
click at [246, 256] on div "main content" at bounding box center [309, 305] width 204 height 18
click at [256, 256] on img "3 / 9" at bounding box center [258, 305] width 18 height 18
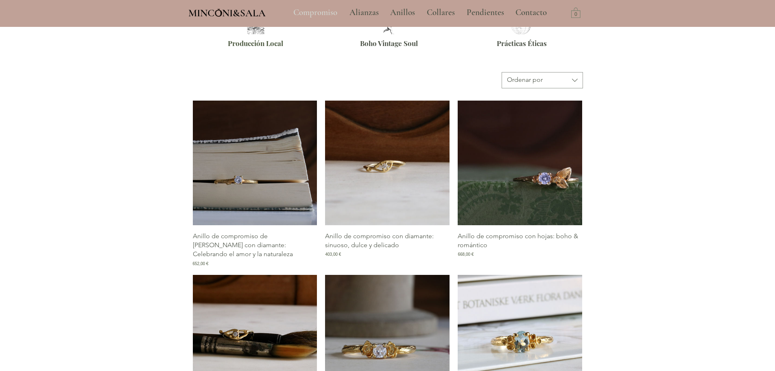
click at [317, 8] on p "Compromiso" at bounding box center [315, 12] width 52 height 20
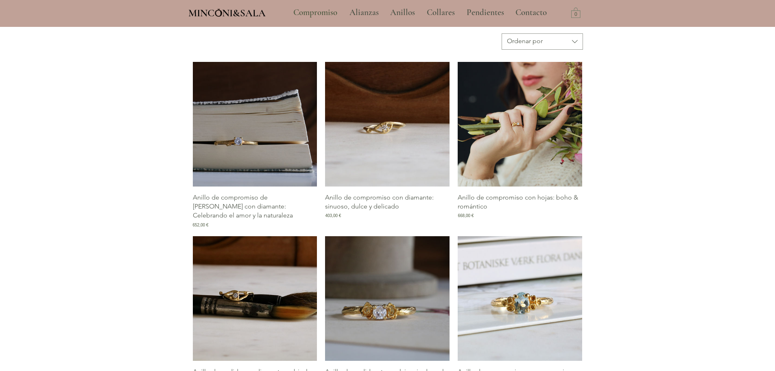
scroll to position [383, 0]
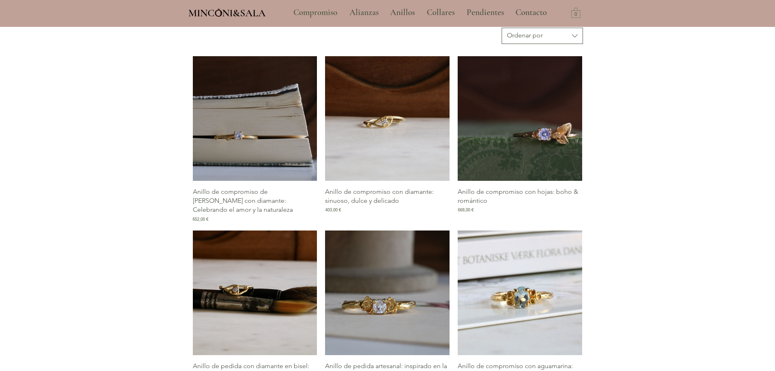
click at [515, 32] on div "Ordenar por" at bounding box center [525, 35] width 36 height 9
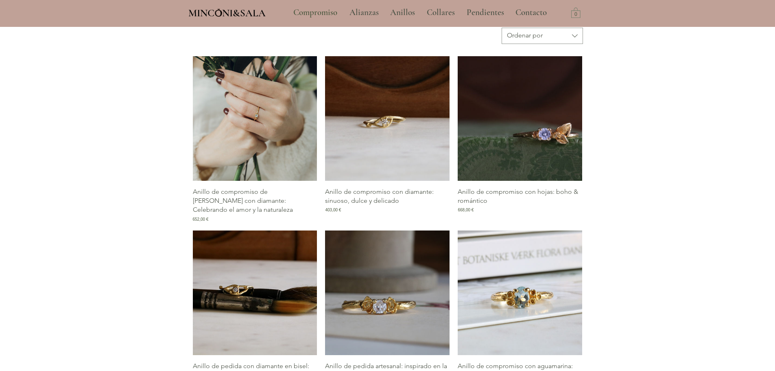
click at [243, 157] on img "Galería de Anillo de compromiso de rama con diamante: Celebrando el amor y la n…" at bounding box center [255, 118] width 125 height 125
click at [262, 120] on img "Galería de Anillo de compromiso de rama con diamante: Celebrando el amor y la n…" at bounding box center [255, 118] width 125 height 125
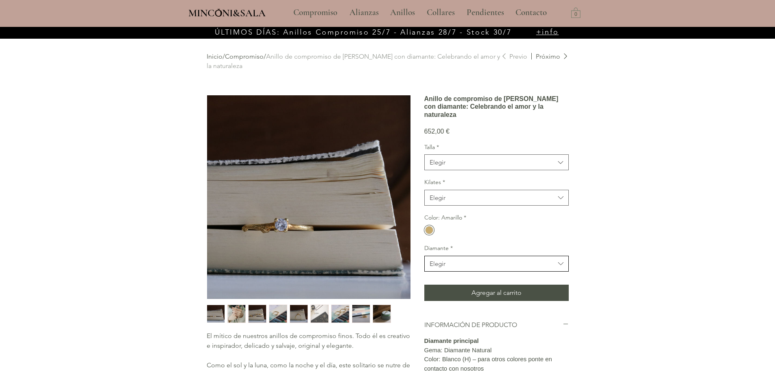
click at [488, 256] on span "Elegir" at bounding box center [492, 263] width 125 height 9
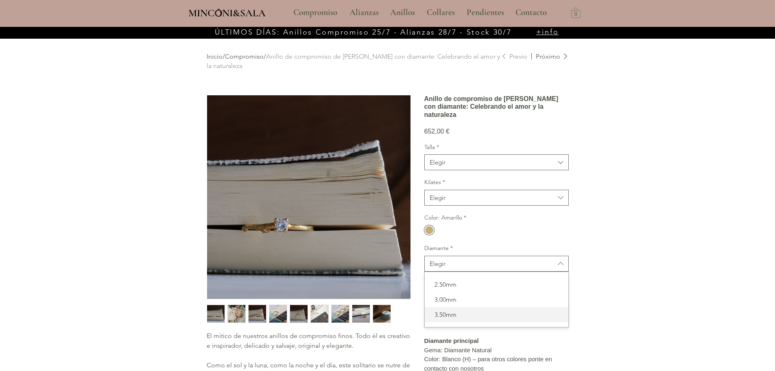
click at [480, 256] on span "3.50mm" at bounding box center [497, 314] width 134 height 9
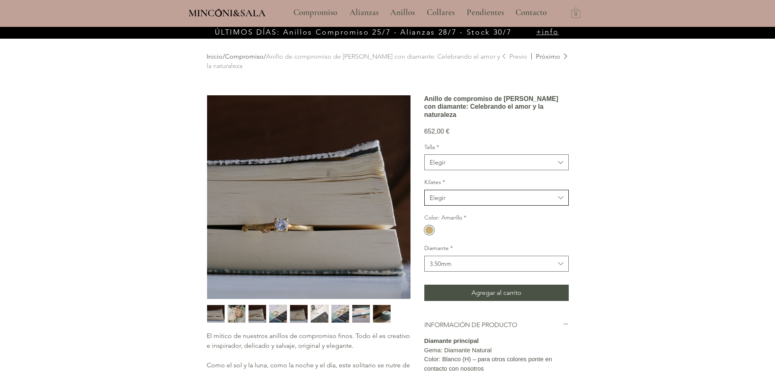
click at [471, 206] on button "Elegir" at bounding box center [497, 198] width 145 height 16
click at [462, 223] on span "18kt" at bounding box center [497, 218] width 134 height 9
click at [474, 166] on span "Elegir" at bounding box center [492, 162] width 125 height 9
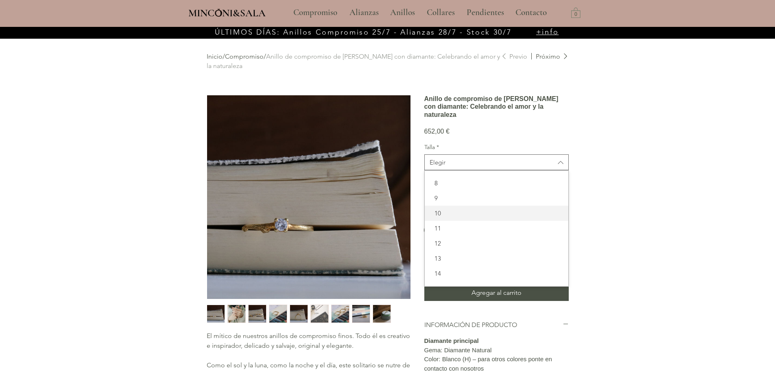
click at [458, 217] on span "10" at bounding box center [497, 213] width 134 height 9
click at [515, 151] on div "main content" at bounding box center [387, 324] width 775 height 594
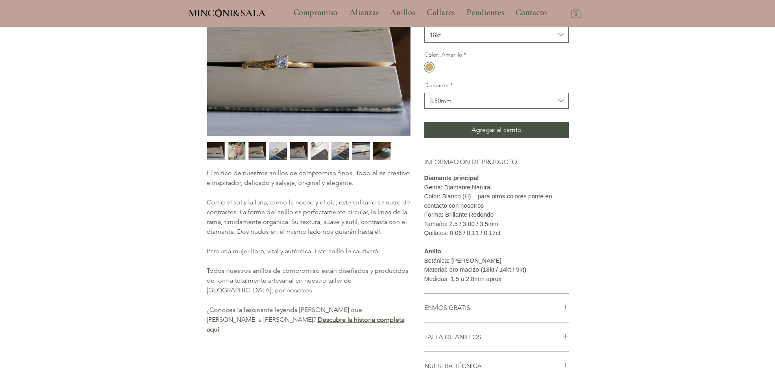
scroll to position [41, 0]
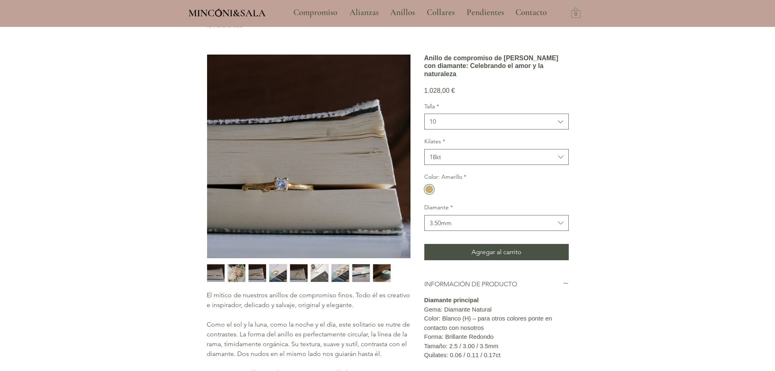
click at [305, 170] on img "main content" at bounding box center [309, 157] width 204 height 204
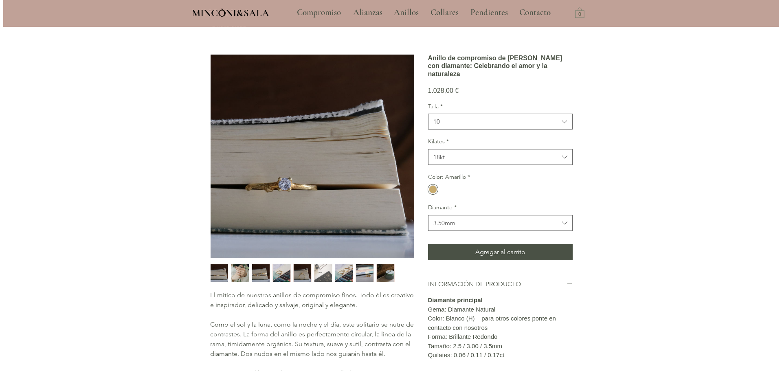
scroll to position [0, 0]
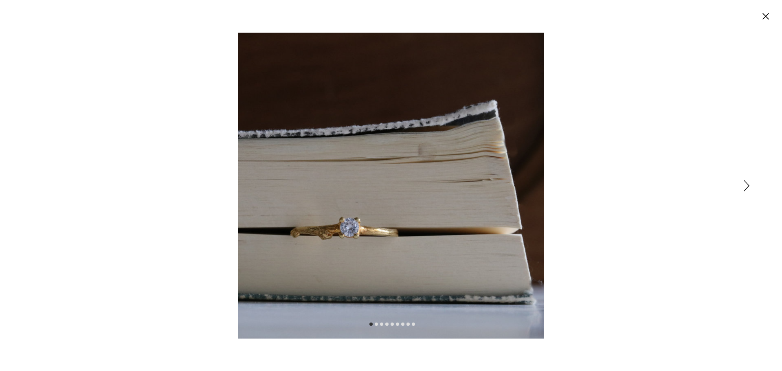
click at [515, 185] on icon "Siguiente" at bounding box center [746, 185] width 6 height 11
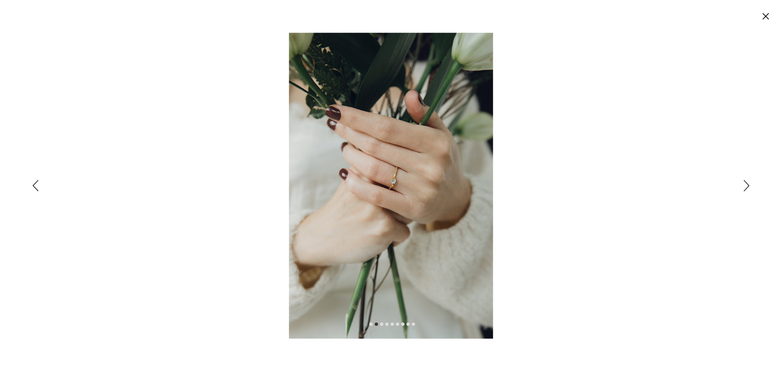
click at [515, 186] on icon "Siguiente" at bounding box center [746, 185] width 6 height 11
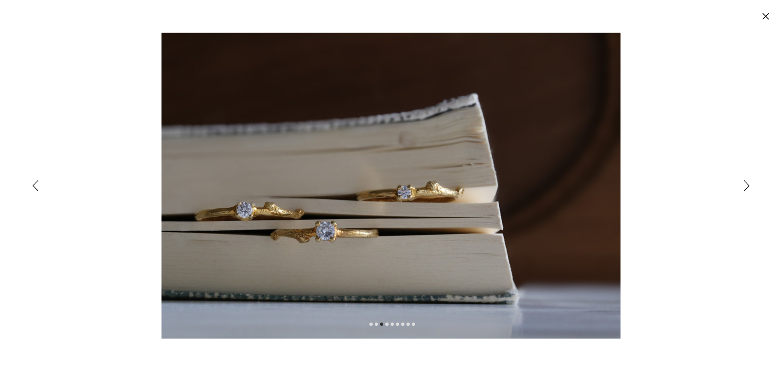
click at [515, 186] on icon "Siguiente" at bounding box center [746, 185] width 6 height 11
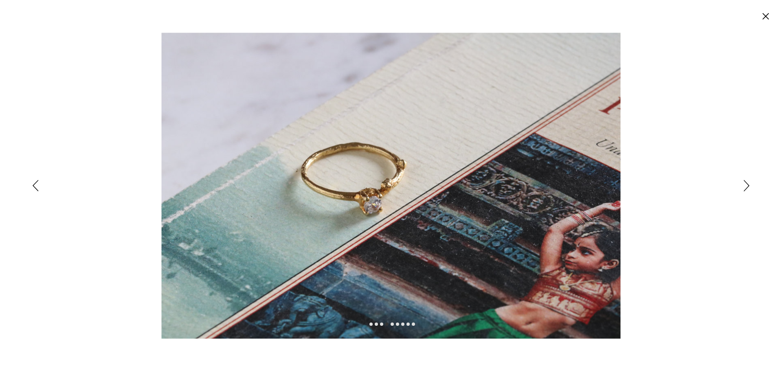
click at [515, 119] on div "Expanded image viewer" at bounding box center [391, 185] width 782 height 371
click at [515, 15] on circle "Cerrar" at bounding box center [765, 16] width 13 height 13
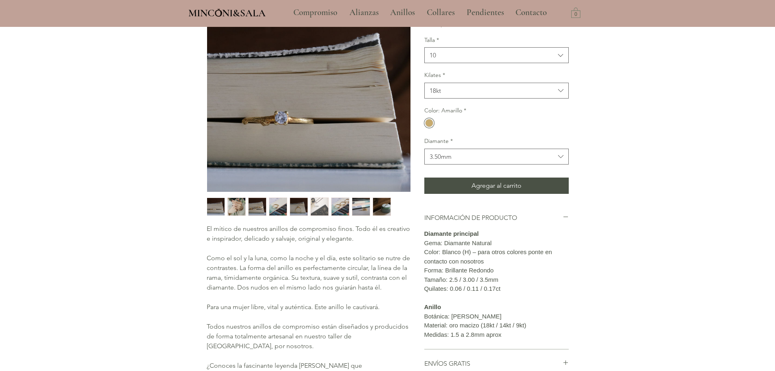
scroll to position [68, 0]
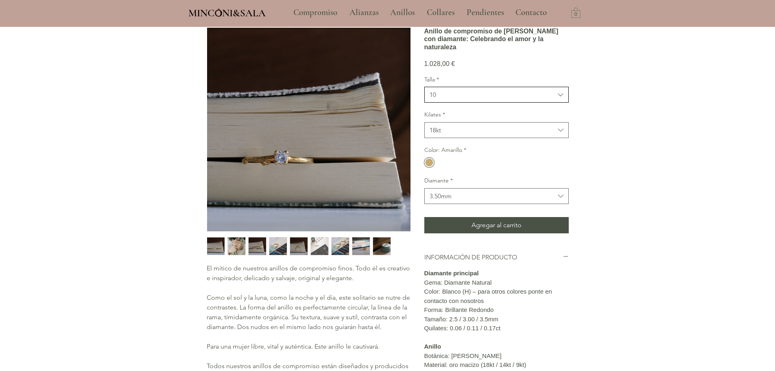
click at [512, 99] on span "10" at bounding box center [492, 94] width 125 height 9
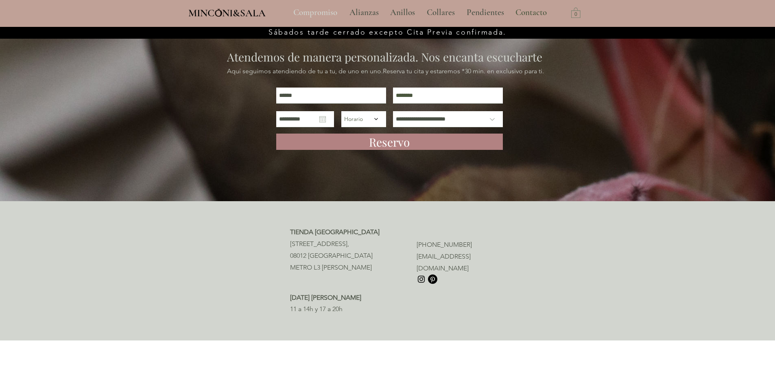
click at [309, 13] on p "Compromiso" at bounding box center [315, 12] width 52 height 20
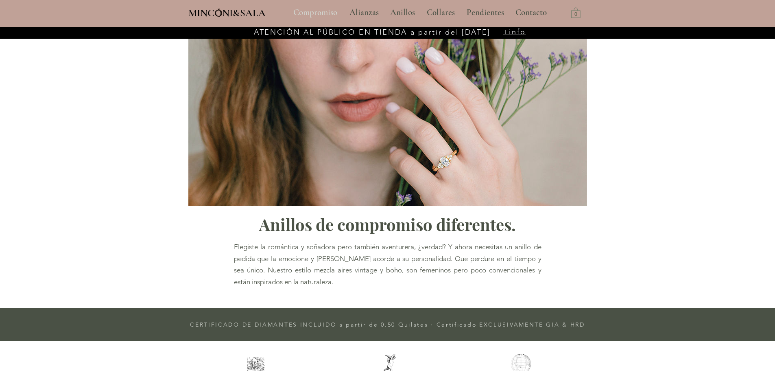
click at [307, 11] on p "Compromiso" at bounding box center [315, 12] width 52 height 20
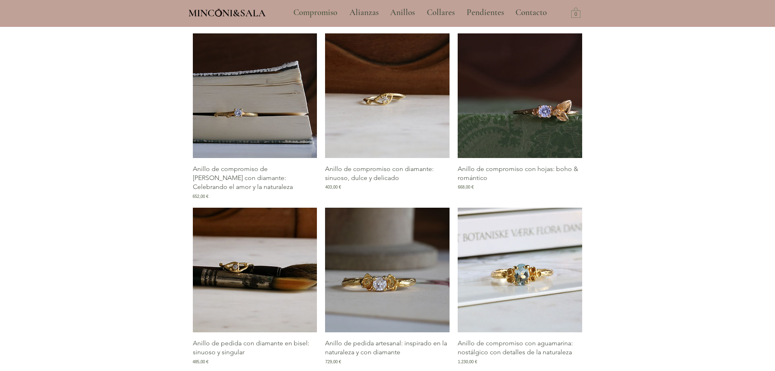
scroll to position [407, 0]
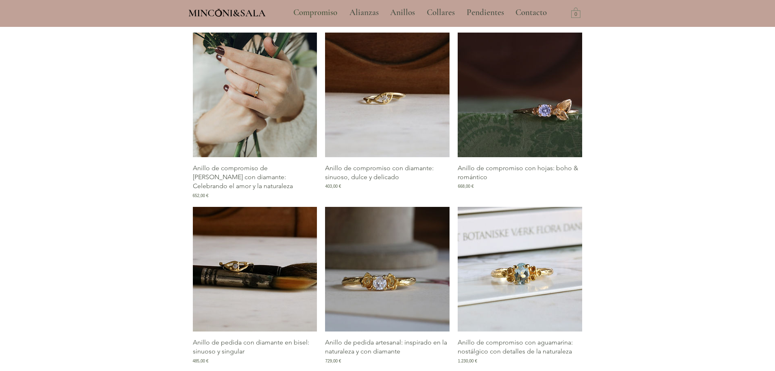
click at [270, 105] on img "Galería de Anillo de compromiso de rama con diamante: Celebrando el amor y la n…" at bounding box center [255, 95] width 125 height 125
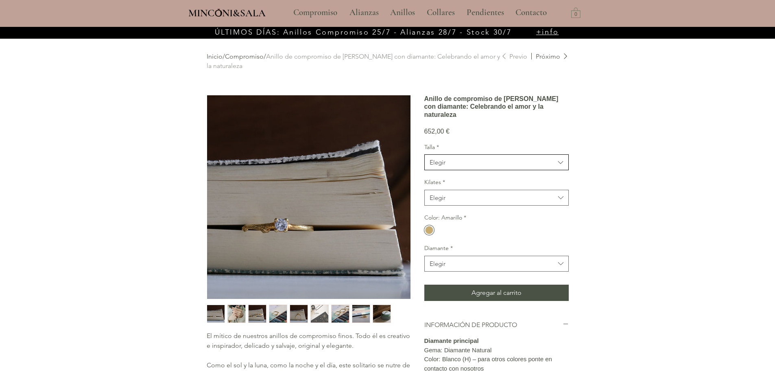
click at [484, 166] on span "Elegir" at bounding box center [492, 162] width 125 height 9
click at [475, 217] on span "10" at bounding box center [497, 213] width 134 height 9
click at [484, 202] on span "Elegir" at bounding box center [492, 197] width 125 height 9
click at [466, 223] on span "18kt" at bounding box center [497, 218] width 134 height 9
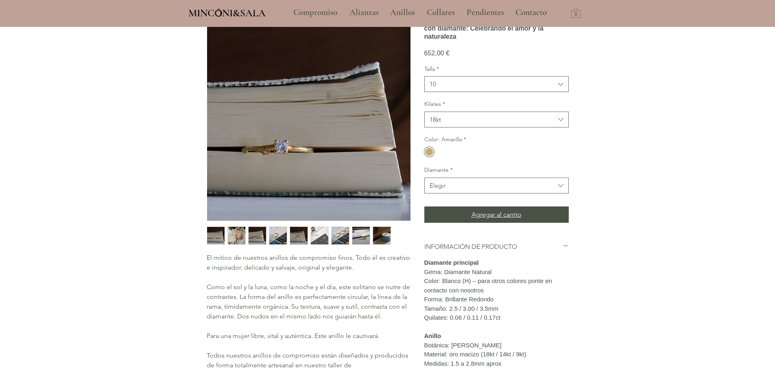
scroll to position [81, 0]
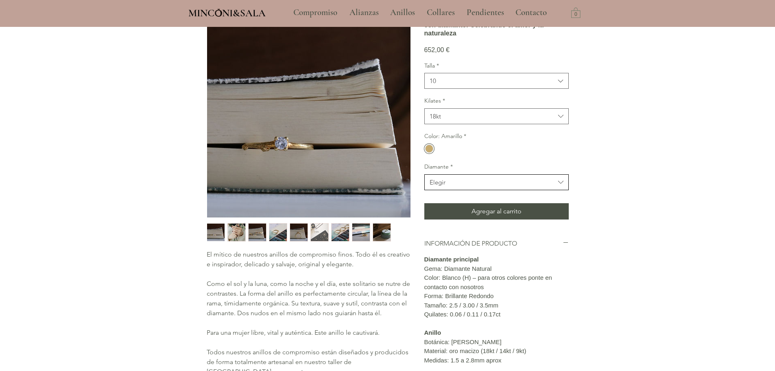
click at [467, 186] on span "Elegir" at bounding box center [492, 182] width 125 height 9
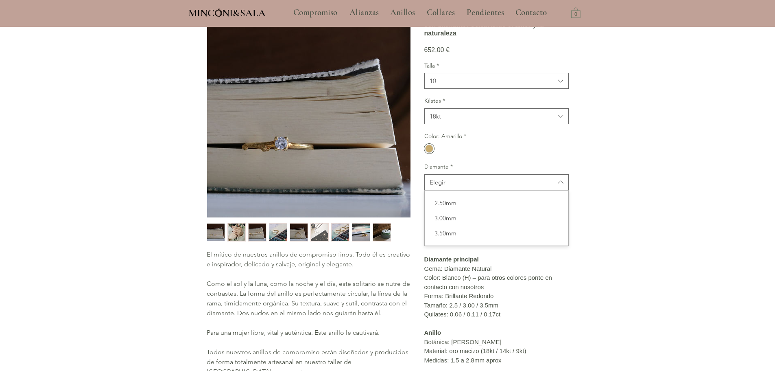
click at [469, 237] on span "3.50mm" at bounding box center [497, 233] width 134 height 9
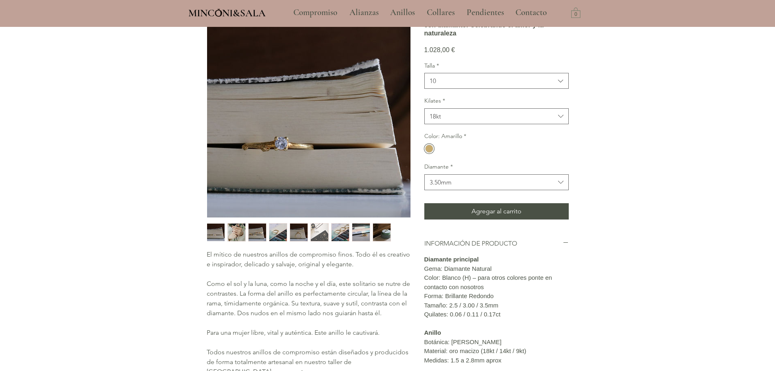
click at [591, 201] on div "main content" at bounding box center [387, 242] width 775 height 594
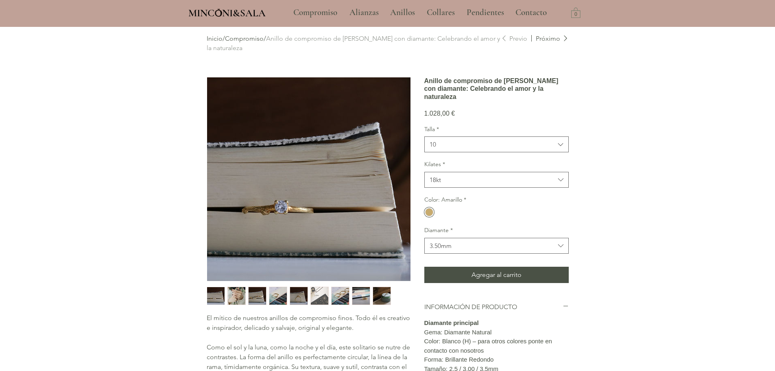
scroll to position [0, 0]
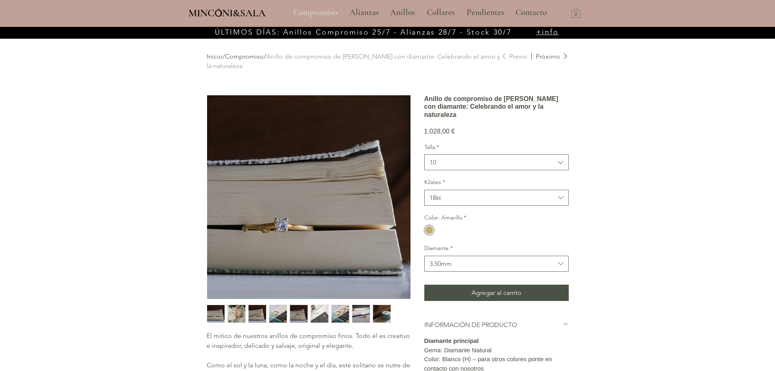
click at [320, 14] on p "Compromiso" at bounding box center [315, 12] width 52 height 20
click at [548, 32] on span "+info" at bounding box center [548, 31] width 23 height 9
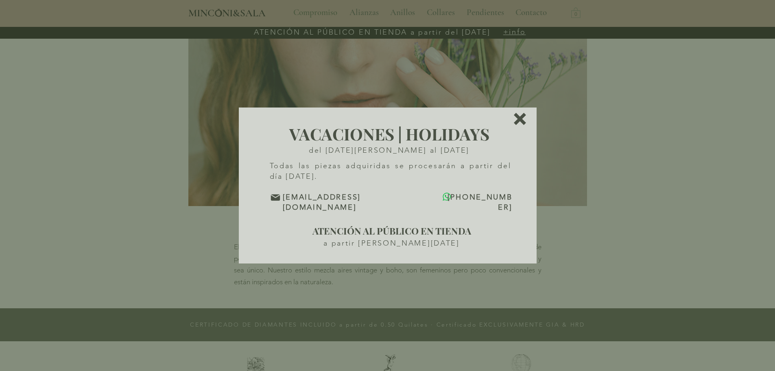
click at [523, 121] on icon "Volver al sitio" at bounding box center [520, 119] width 12 height 12
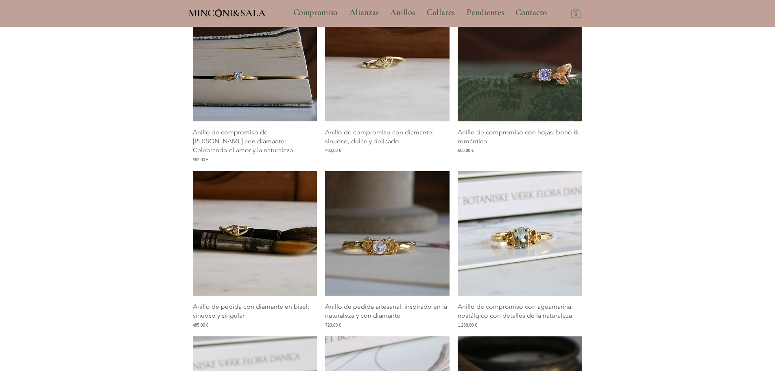
scroll to position [448, 0]
